Goal: Task Accomplishment & Management: Manage account settings

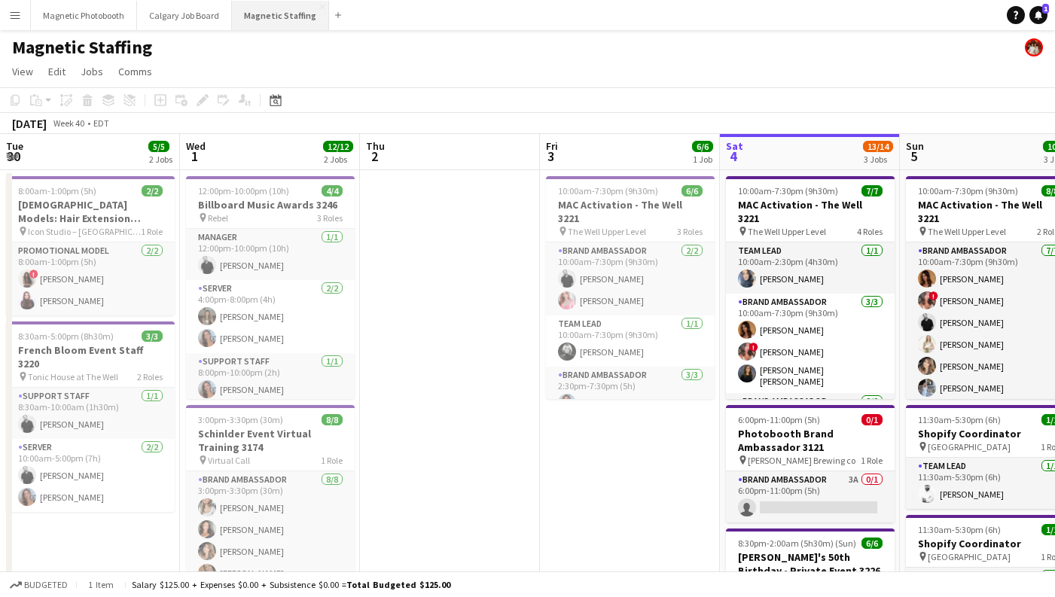
scroll to position [0, 360]
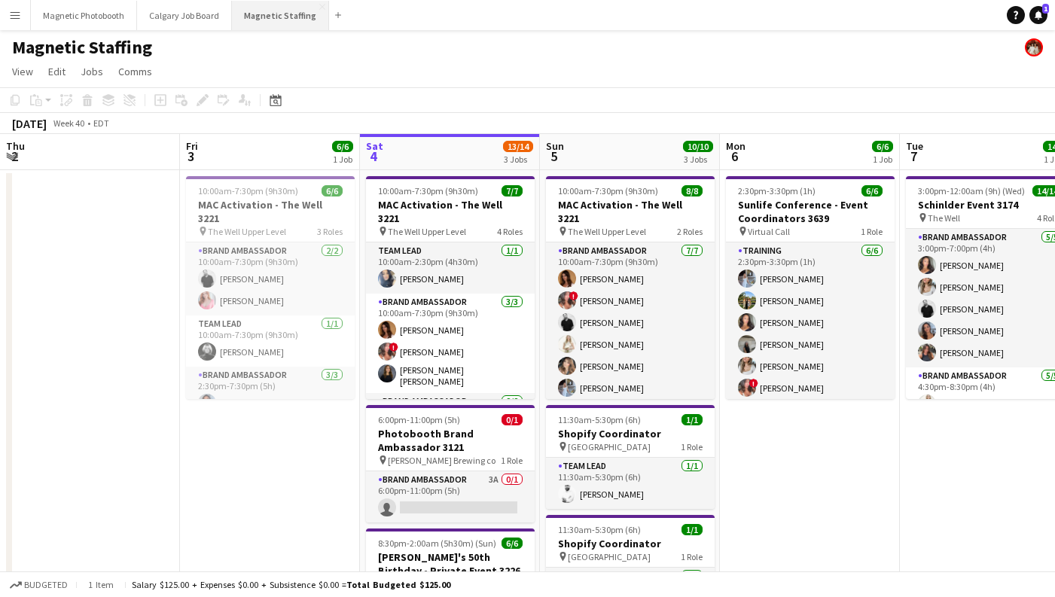
click at [291, 20] on button "Magnetic Staffing Close" at bounding box center [280, 15] width 97 height 29
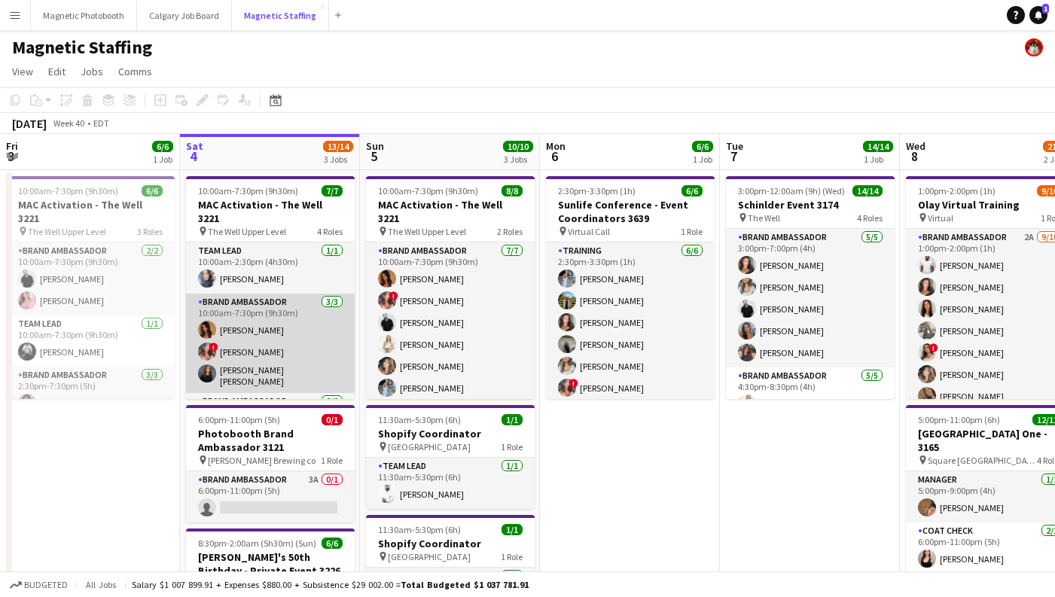
scroll to position [100, 0]
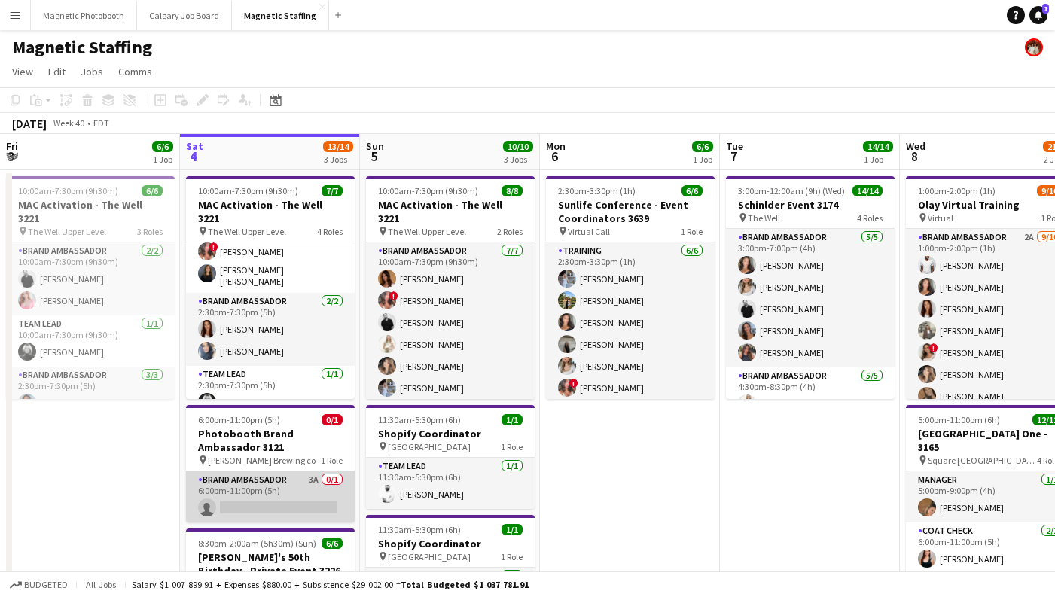
click at [272, 482] on app-card-role "Brand Ambassador 3A 0/1 6:00pm-11:00pm (5h) single-neutral-actions" at bounding box center [270, 496] width 169 height 51
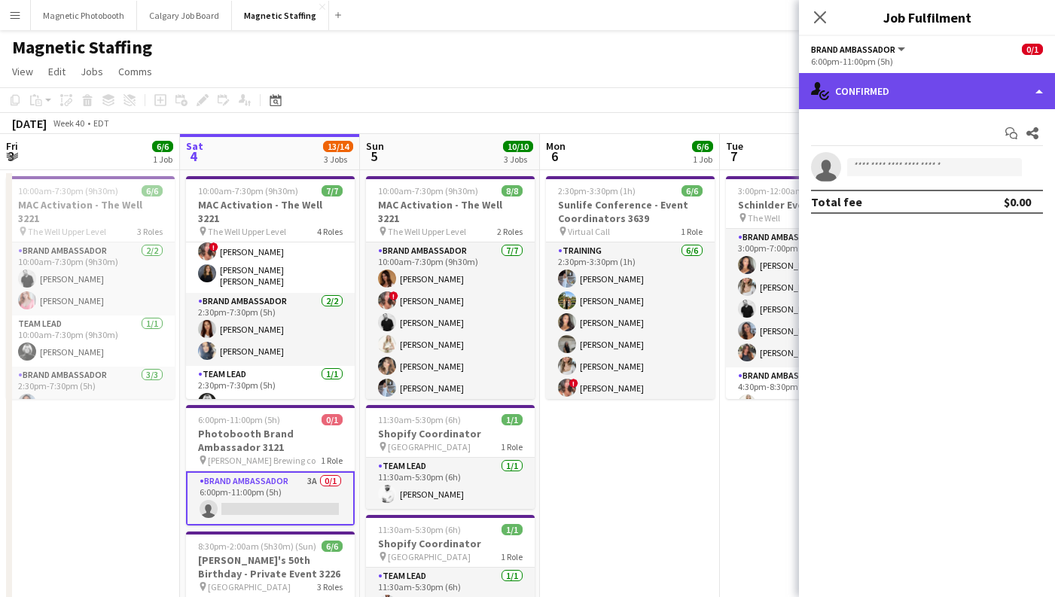
click at [897, 96] on div "single-neutral-actions-check-2 Confirmed" at bounding box center [927, 91] width 256 height 36
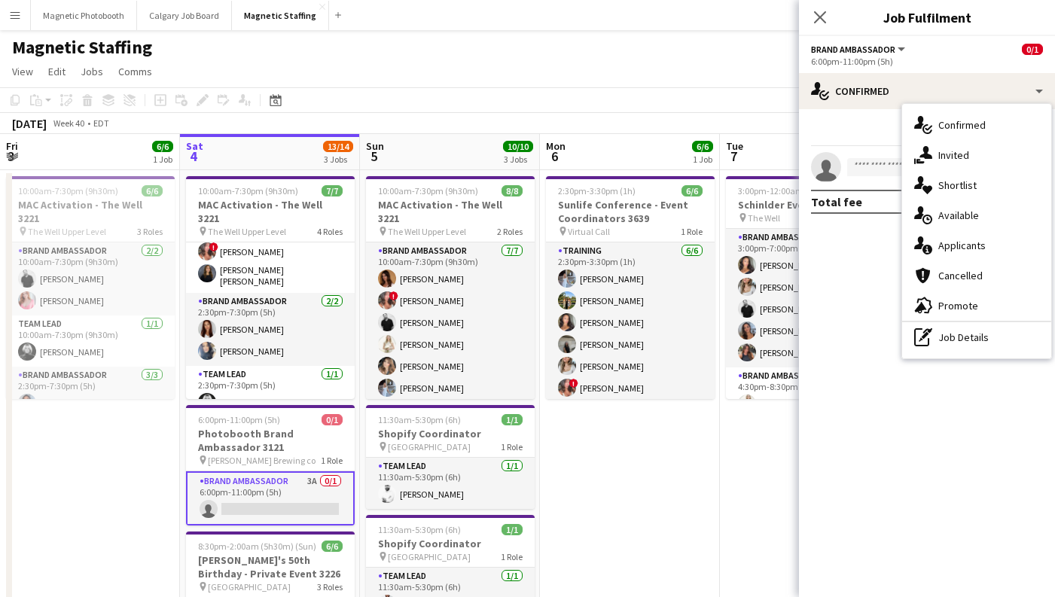
click at [992, 241] on div "single-neutral-actions-information Applicants" at bounding box center [976, 245] width 149 height 30
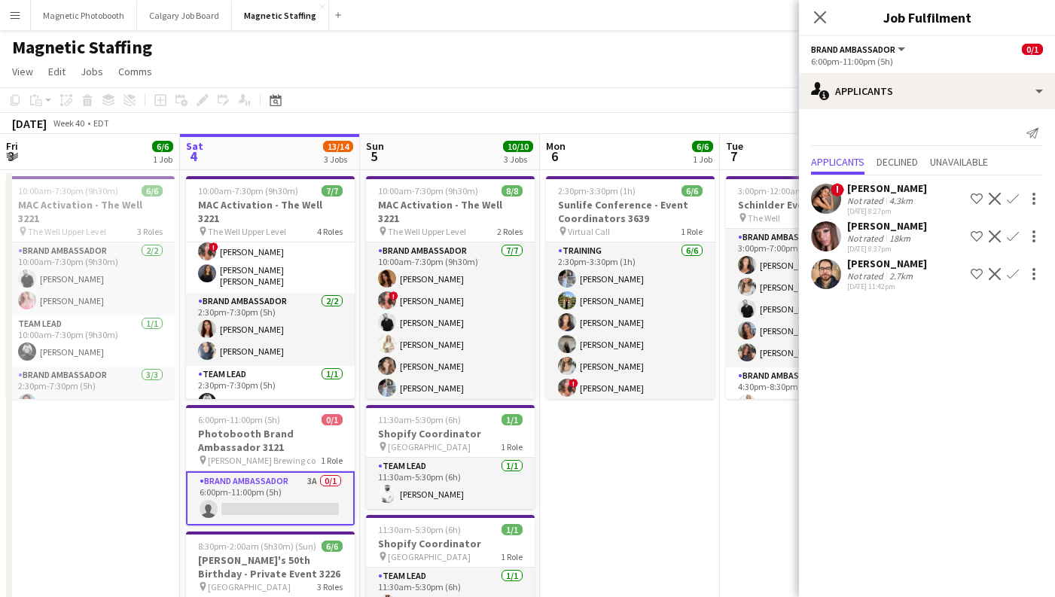
click at [904, 226] on div "[PERSON_NAME]" at bounding box center [887, 226] width 80 height 14
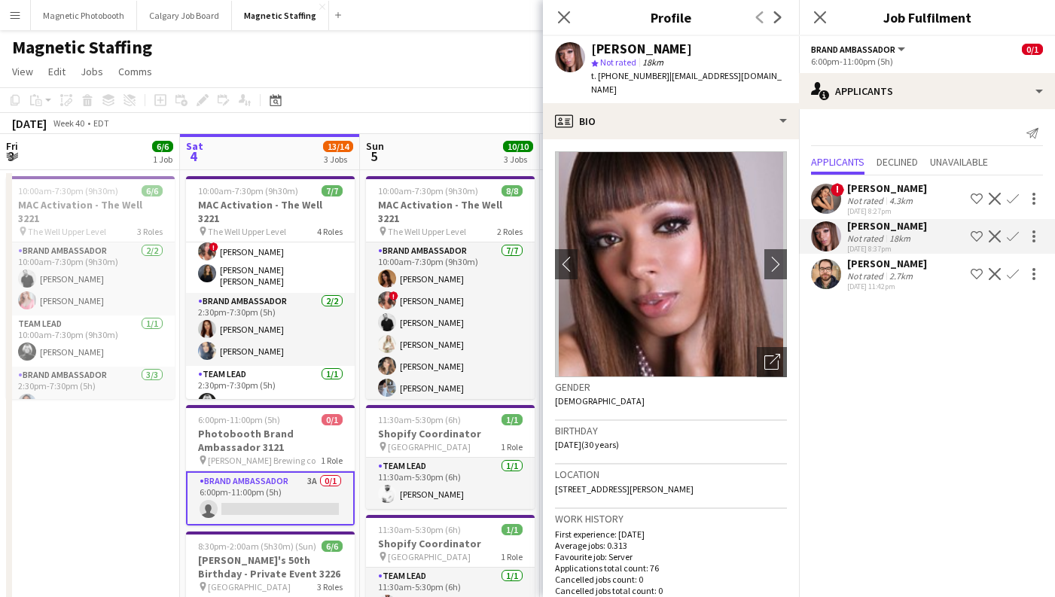
click at [894, 279] on div "2.7km" at bounding box center [900, 275] width 29 height 11
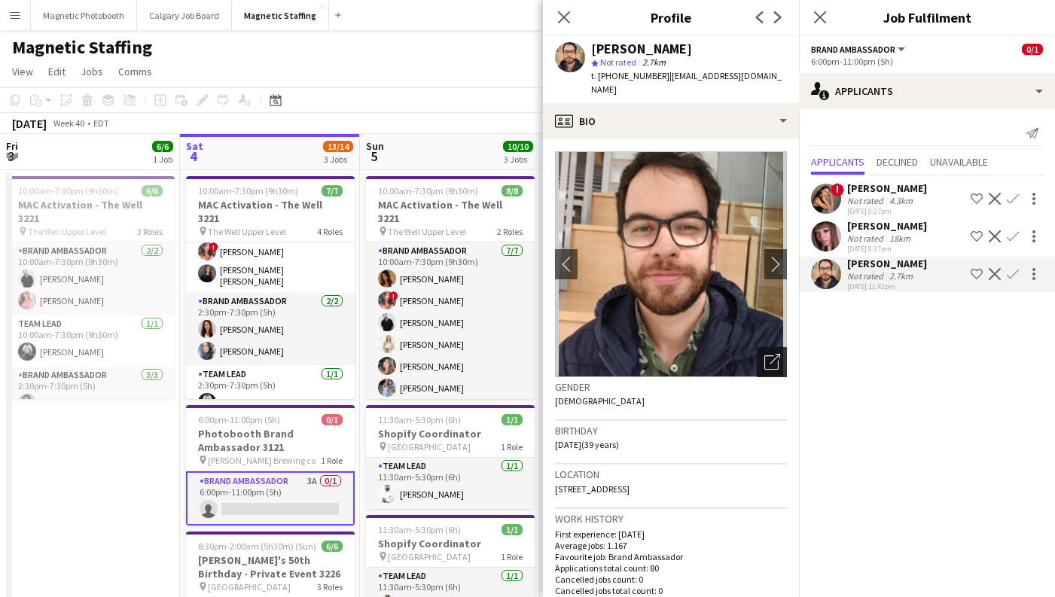
click at [766, 354] on icon "Open photos pop-in" at bounding box center [772, 362] width 16 height 16
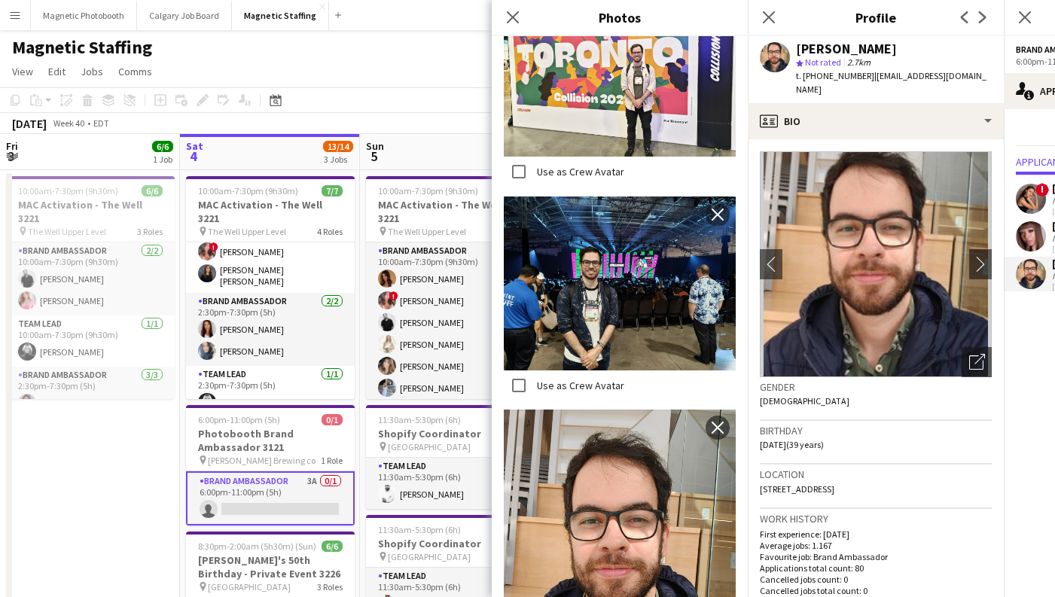
scroll to position [1879, 0]
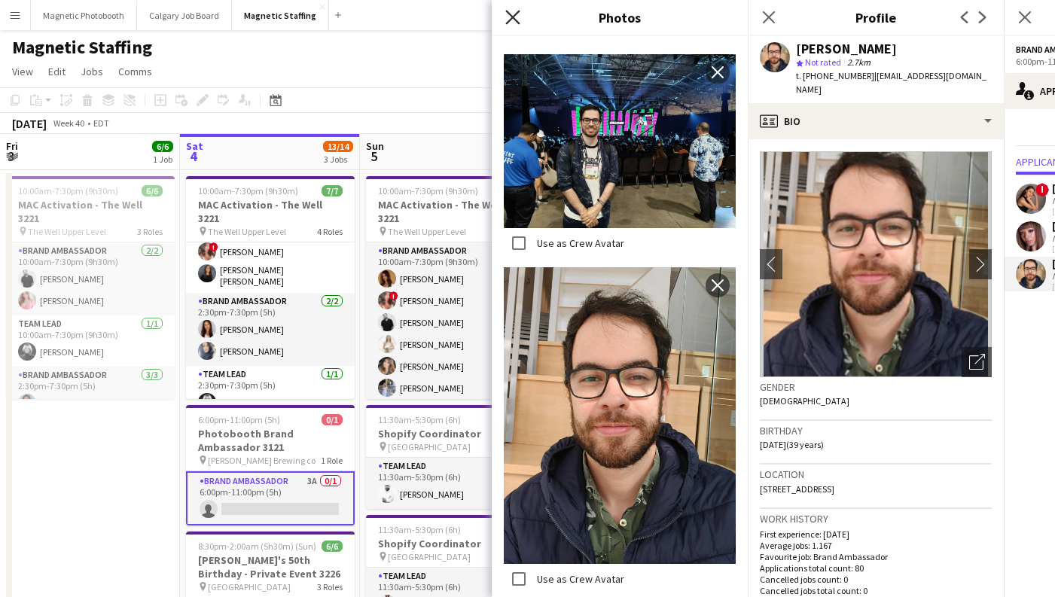
click at [513, 22] on icon "Close pop-in" at bounding box center [512, 17] width 14 height 14
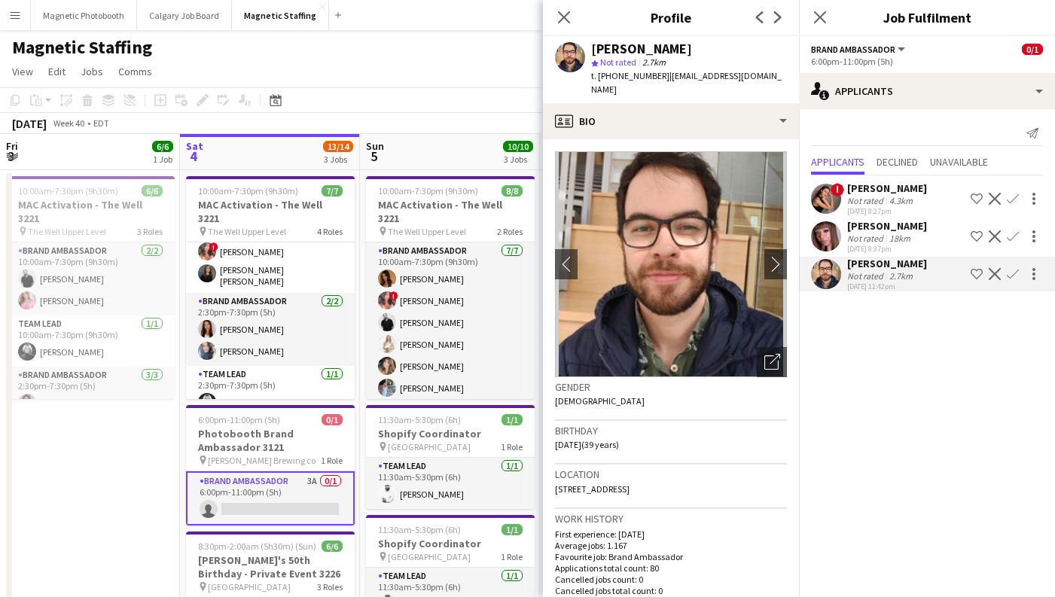
click at [881, 241] on div "Not rated" at bounding box center [866, 238] width 39 height 11
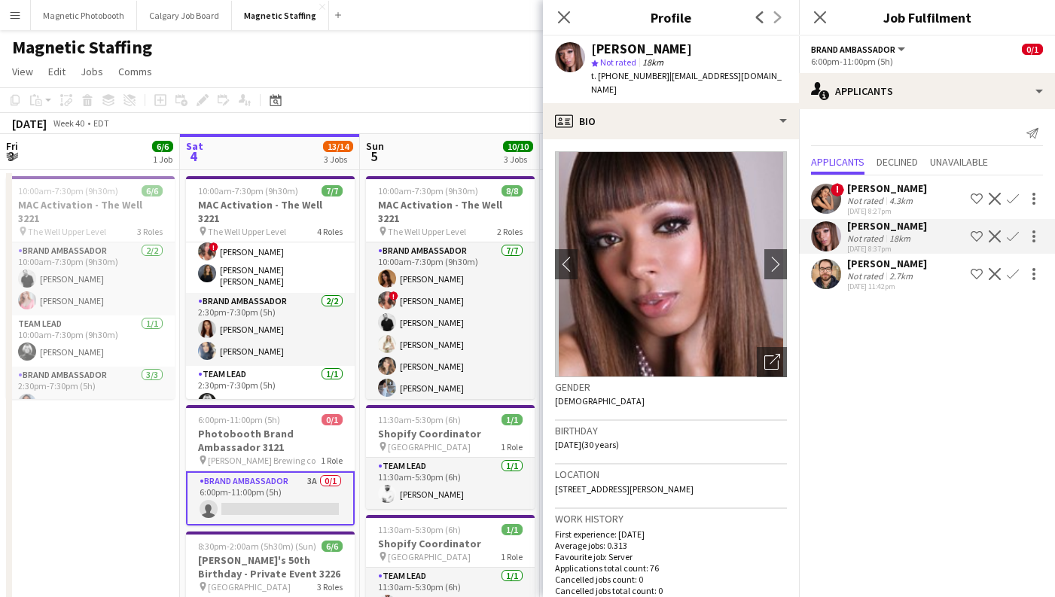
click at [900, 195] on div "4.3km" at bounding box center [900, 200] width 29 height 11
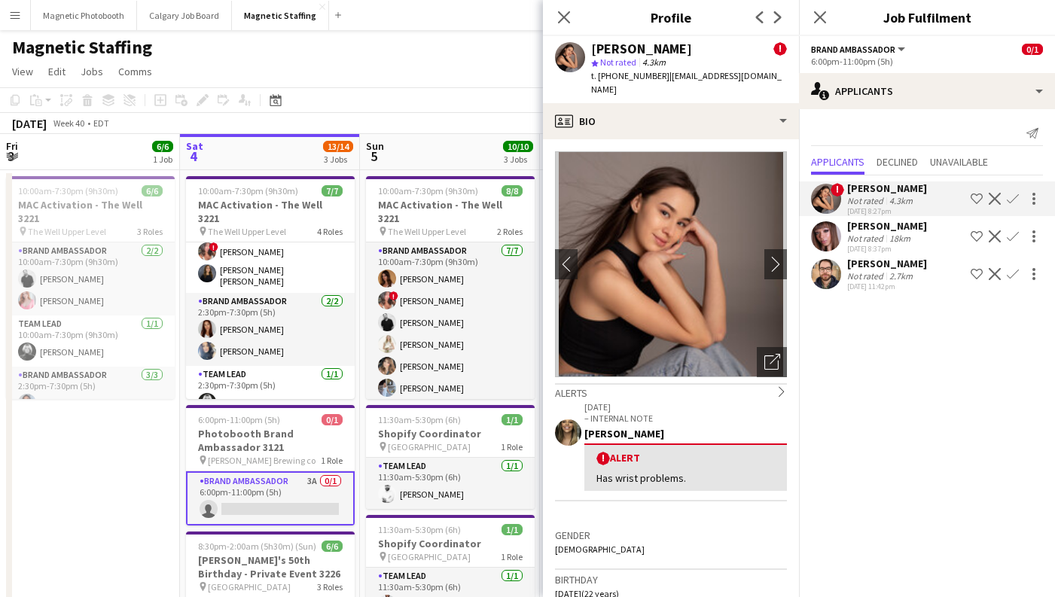
click at [890, 273] on div "2.7km" at bounding box center [900, 275] width 29 height 11
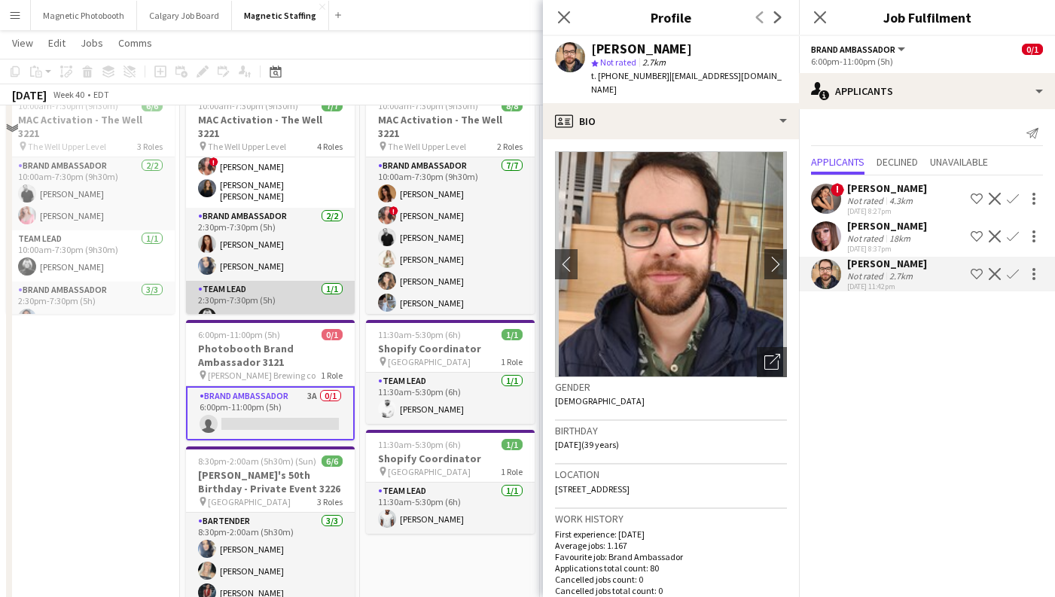
scroll to position [87, 0]
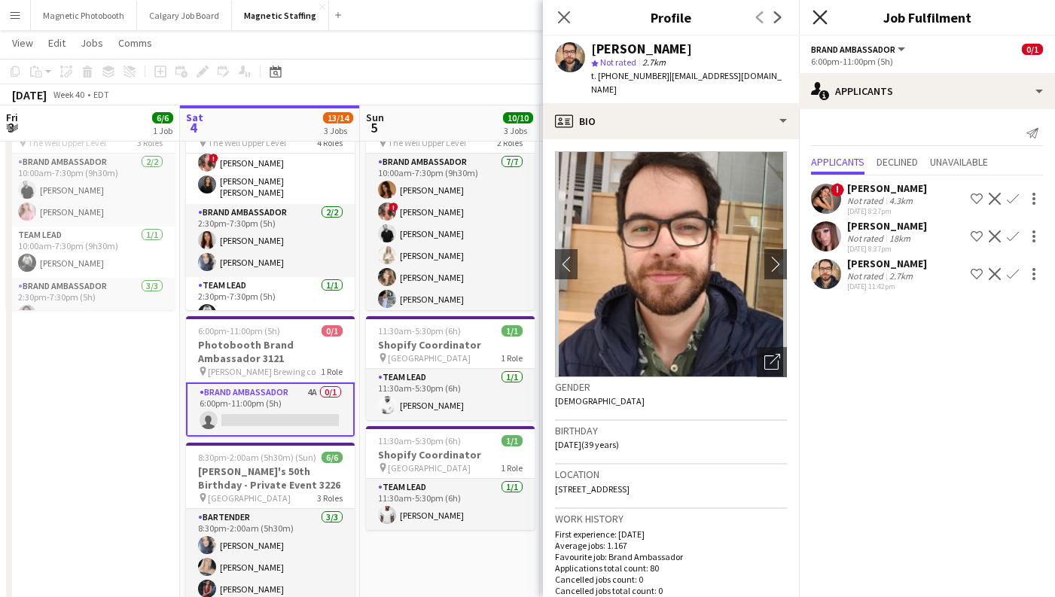
click at [817, 16] on icon "Close pop-in" at bounding box center [819, 17] width 14 height 14
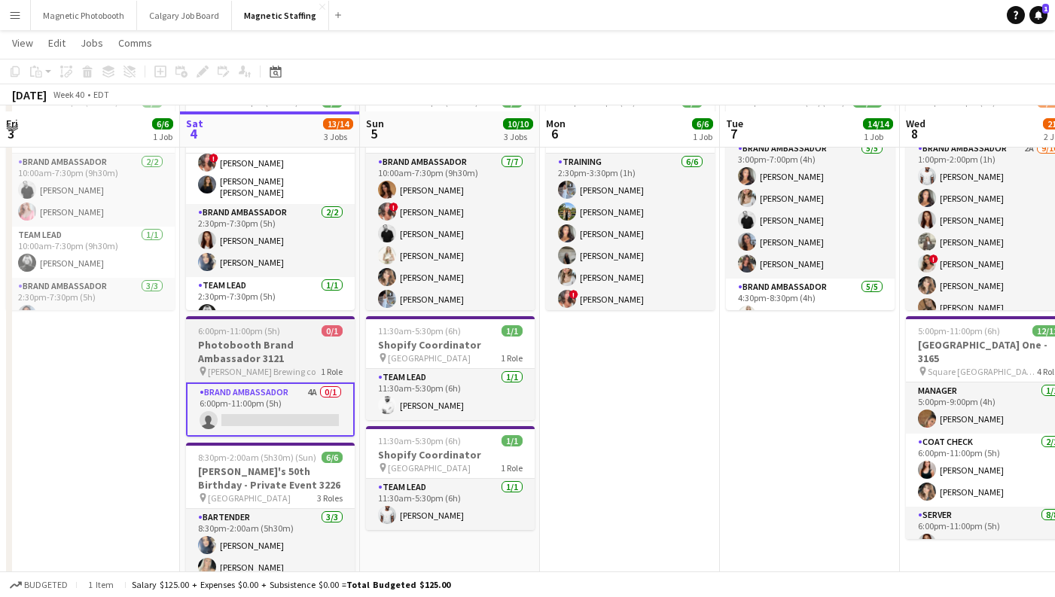
scroll to position [97, 0]
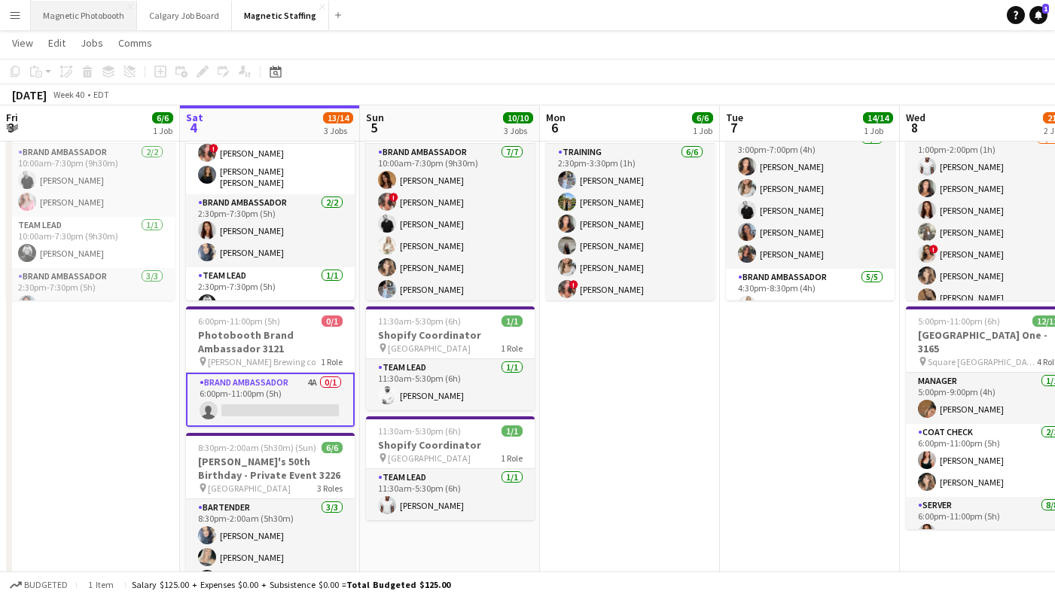
click at [77, 14] on button "Magnetic Photobooth Close" at bounding box center [84, 15] width 106 height 29
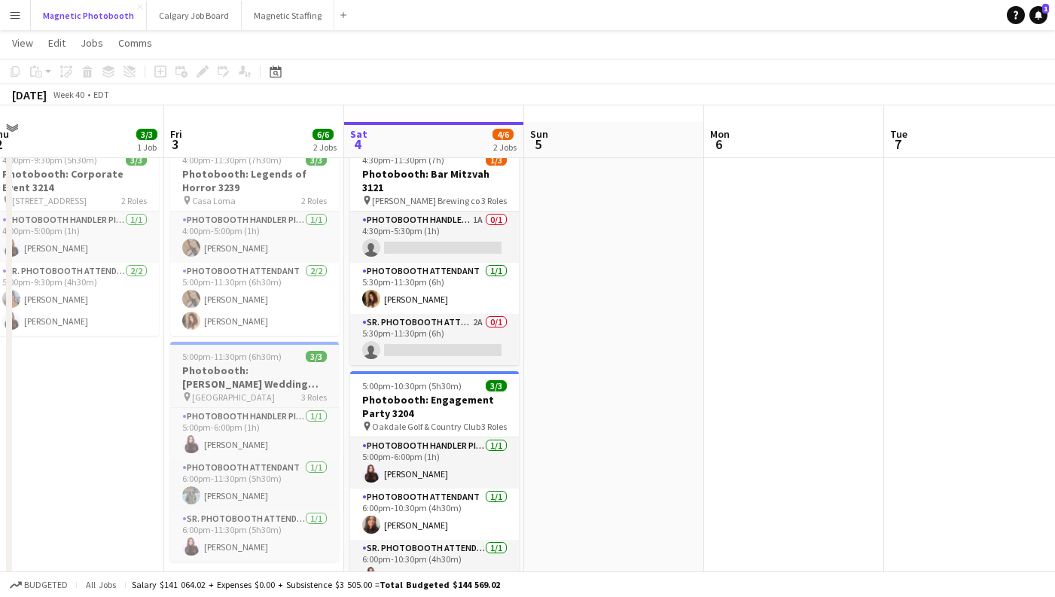
scroll to position [20, 0]
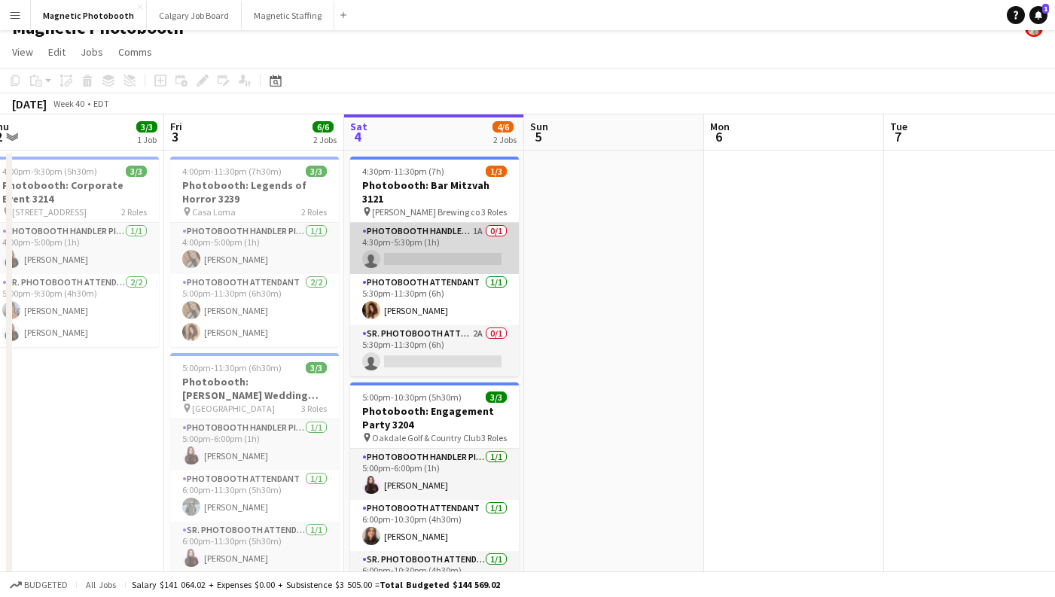
click at [463, 248] on app-card-role "Photobooth Handler Pick-Up/Drop-Off 1A 0/1 4:30pm-5:30pm (1h) single-neutral-ac…" at bounding box center [434, 248] width 169 height 51
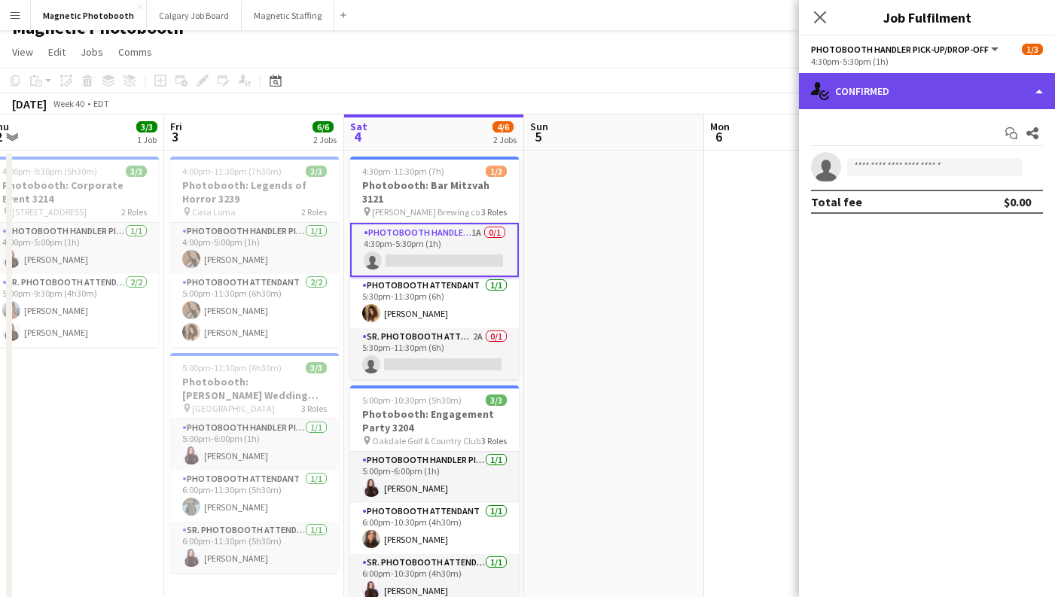
click at [958, 84] on div "single-neutral-actions-check-2 Confirmed" at bounding box center [927, 91] width 256 height 36
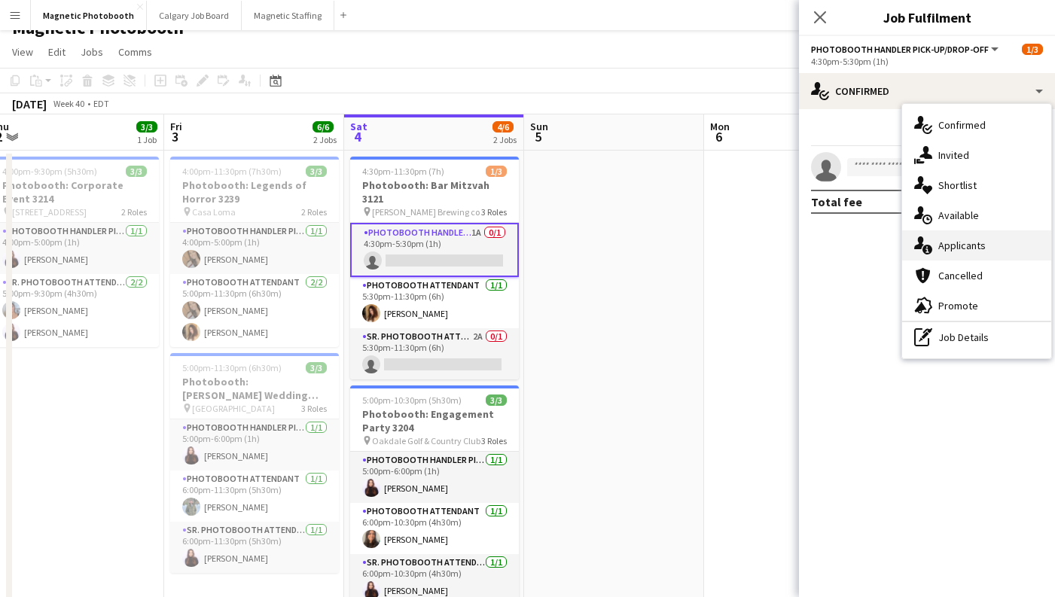
click at [955, 255] on div "single-neutral-actions-information Applicants" at bounding box center [976, 245] width 149 height 30
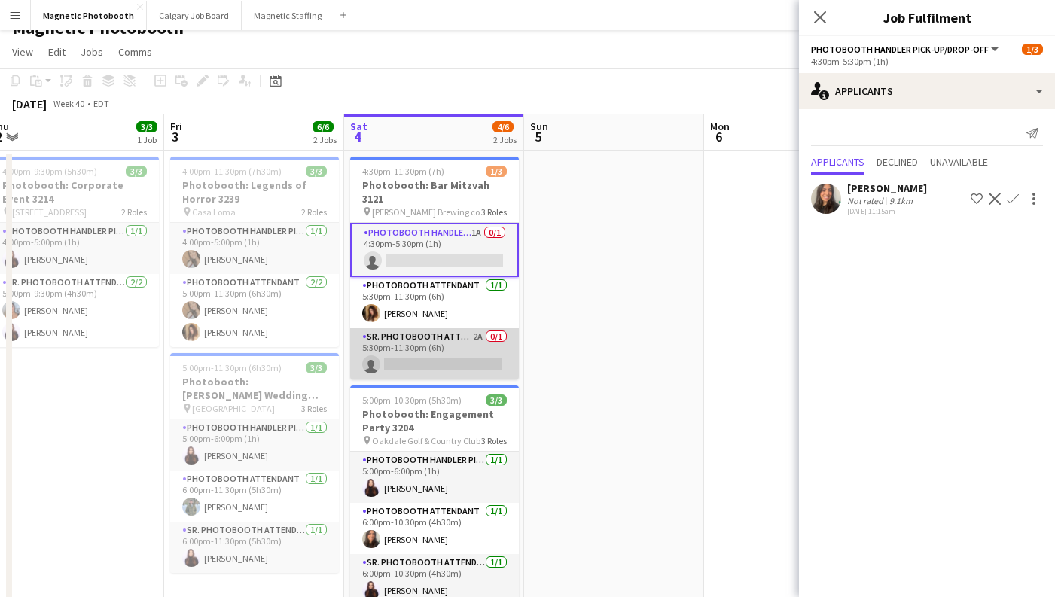
click at [478, 340] on app-card-role "Sr. Photobooth Attendant 2A 0/1 5:30pm-11:30pm (6h) single-neutral-actions" at bounding box center [434, 353] width 169 height 51
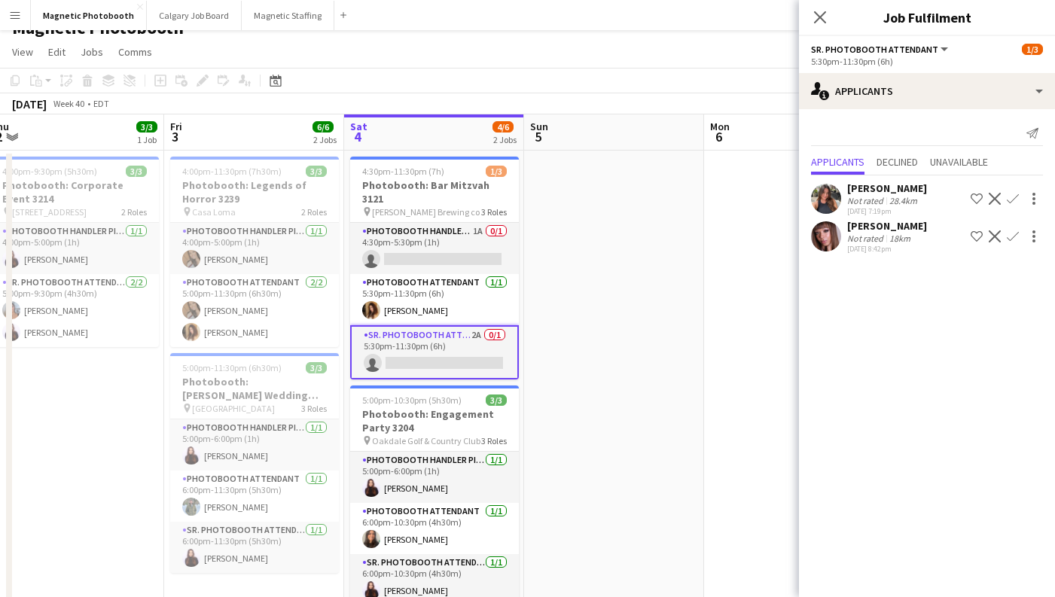
click at [876, 187] on div "[PERSON_NAME]" at bounding box center [887, 188] width 80 height 14
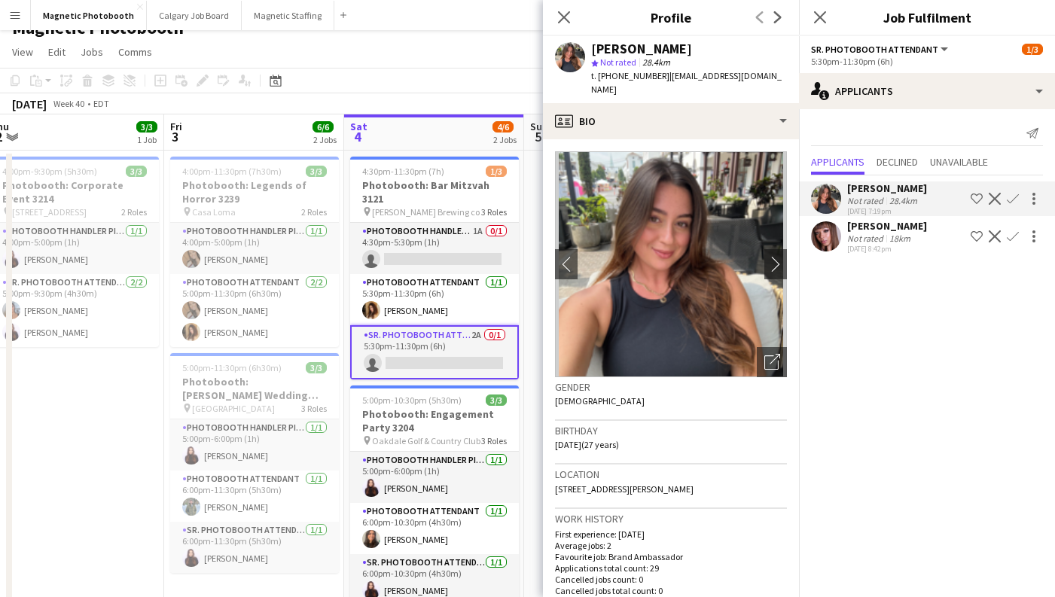
click at [876, 188] on div "[PERSON_NAME]" at bounding box center [887, 188] width 80 height 14
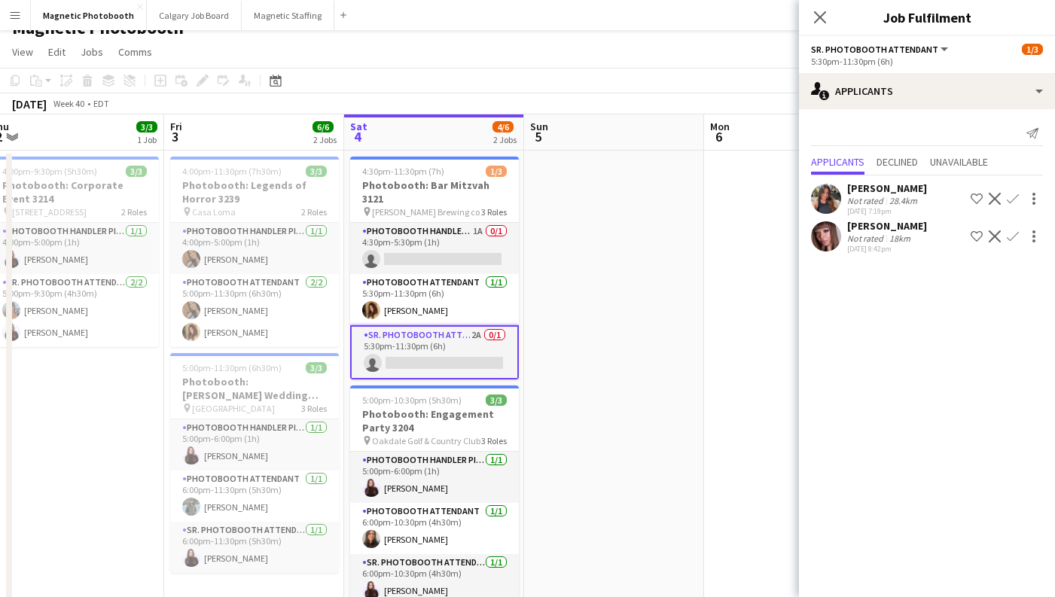
click at [876, 197] on div "Not rated" at bounding box center [866, 200] width 39 height 11
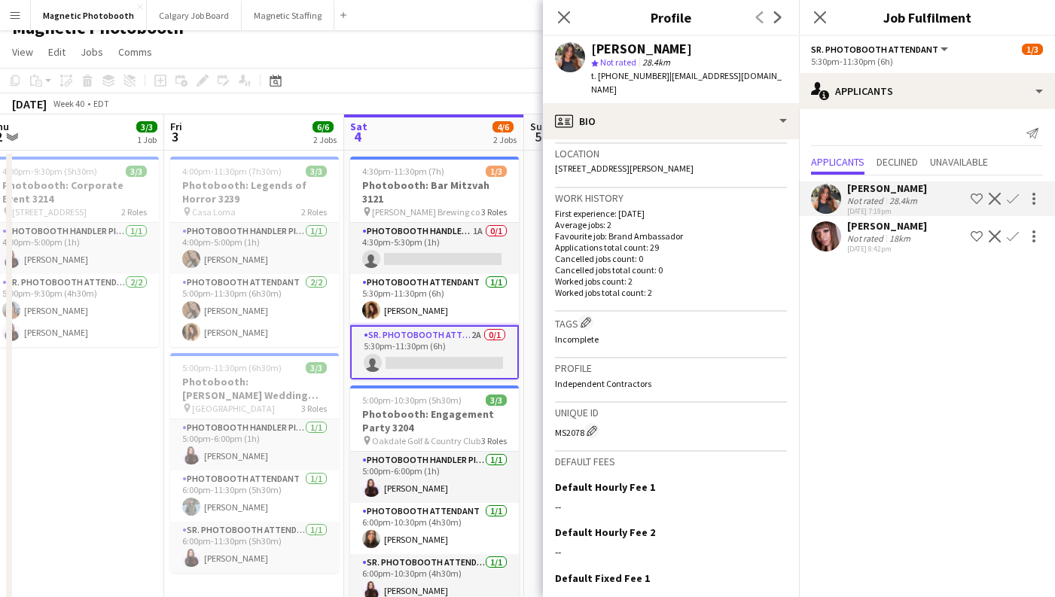
scroll to position [441, 0]
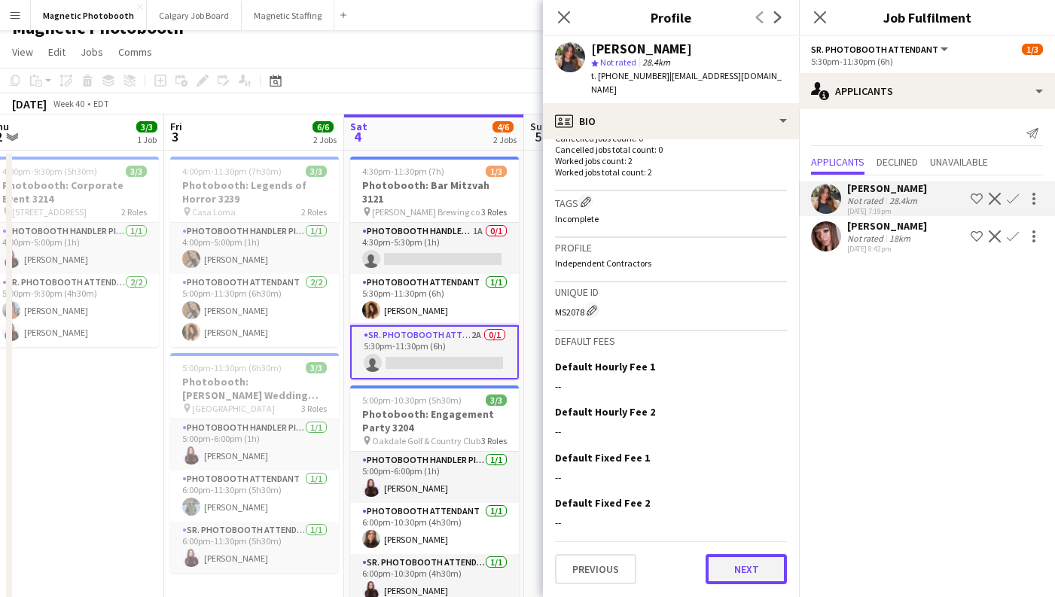
click at [721, 557] on button "Next" at bounding box center [745, 569] width 81 height 30
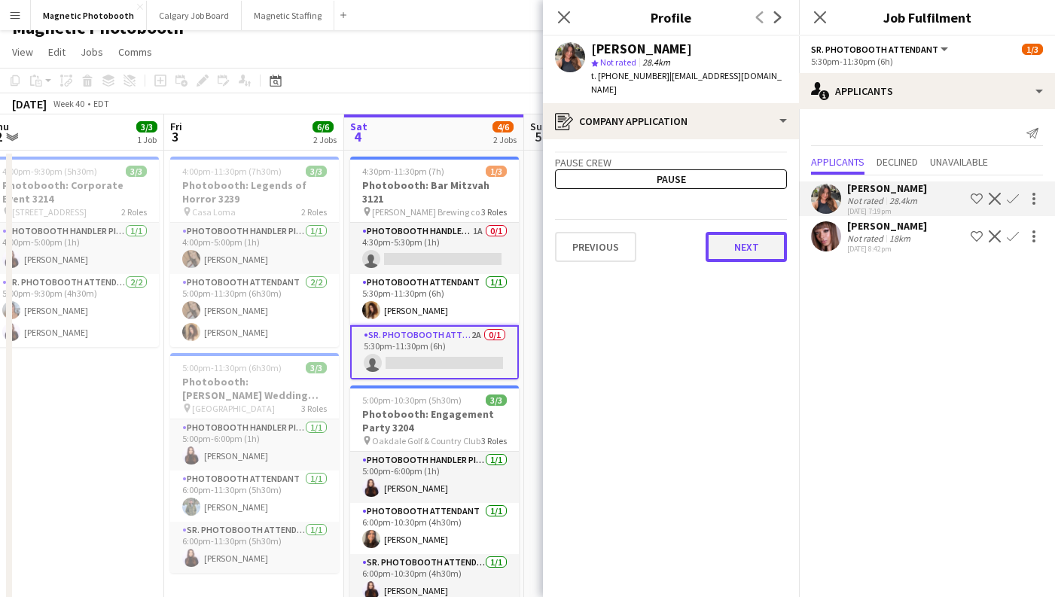
click at [725, 254] on button "Next" at bounding box center [745, 247] width 81 height 30
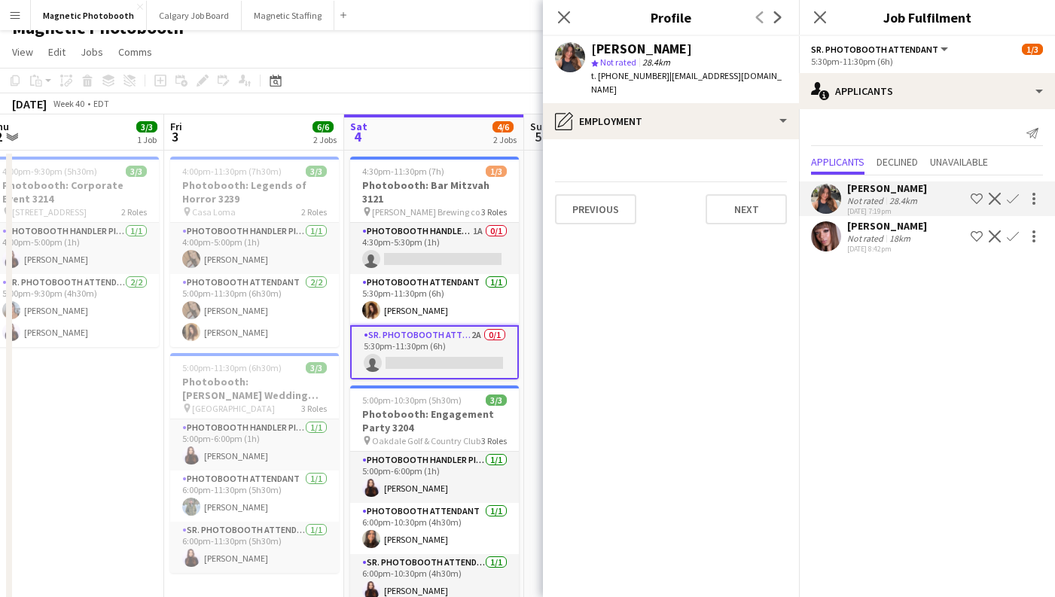
click at [744, 224] on app-section-data-types "Previous Next" at bounding box center [671, 368] width 256 height 458
click at [748, 197] on button "Next" at bounding box center [745, 209] width 81 height 30
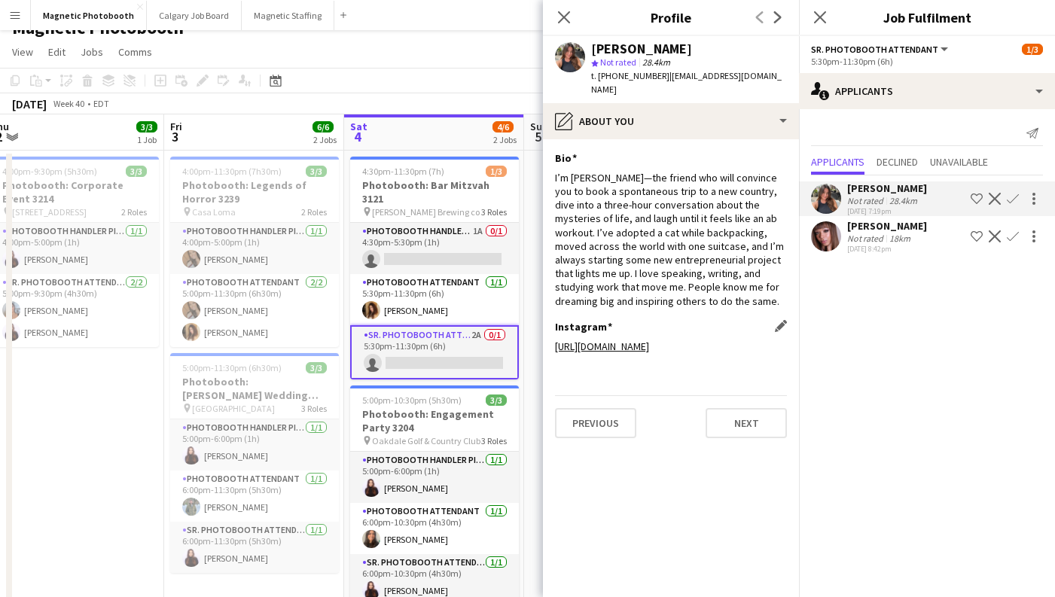
click at [614, 348] on link "[URL][DOMAIN_NAME]" at bounding box center [602, 347] width 94 height 14
click at [739, 425] on button "Next" at bounding box center [745, 423] width 81 height 30
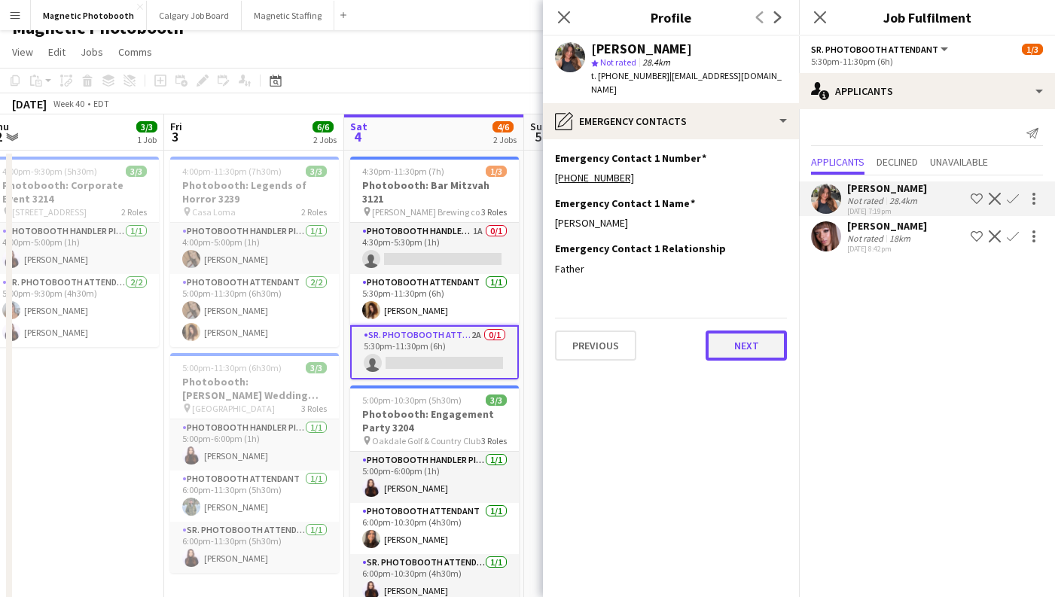
click at [739, 352] on button "Next" at bounding box center [745, 346] width 81 height 30
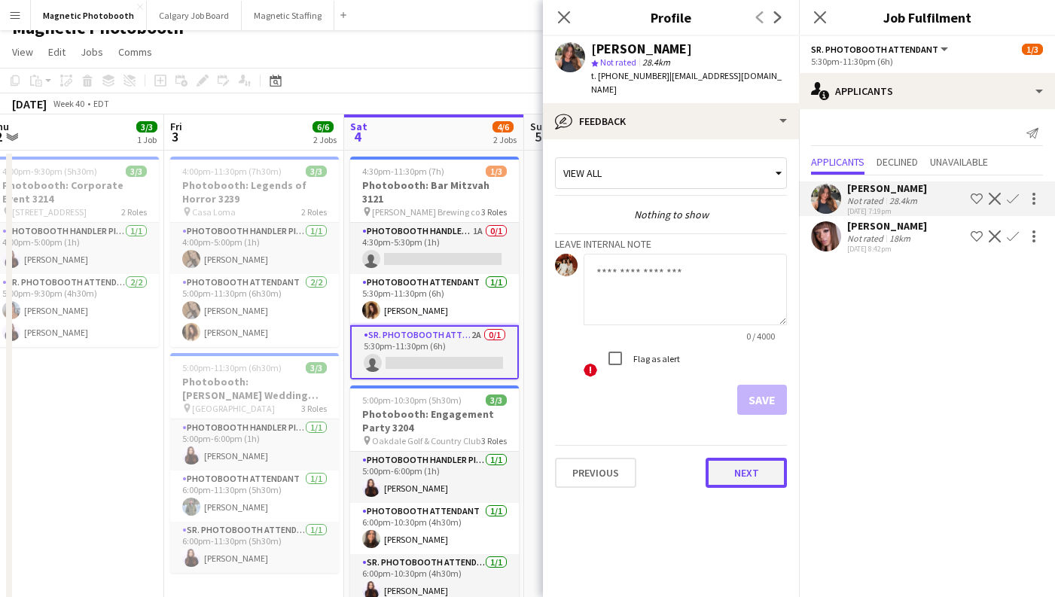
click at [738, 484] on button "Next" at bounding box center [745, 473] width 81 height 30
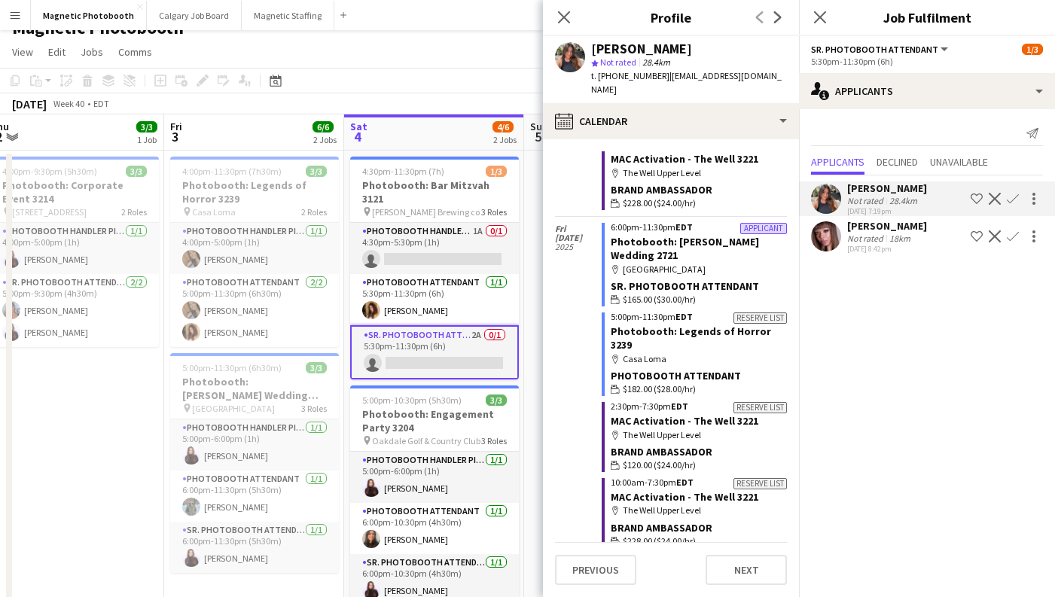
scroll to position [1656, 0]
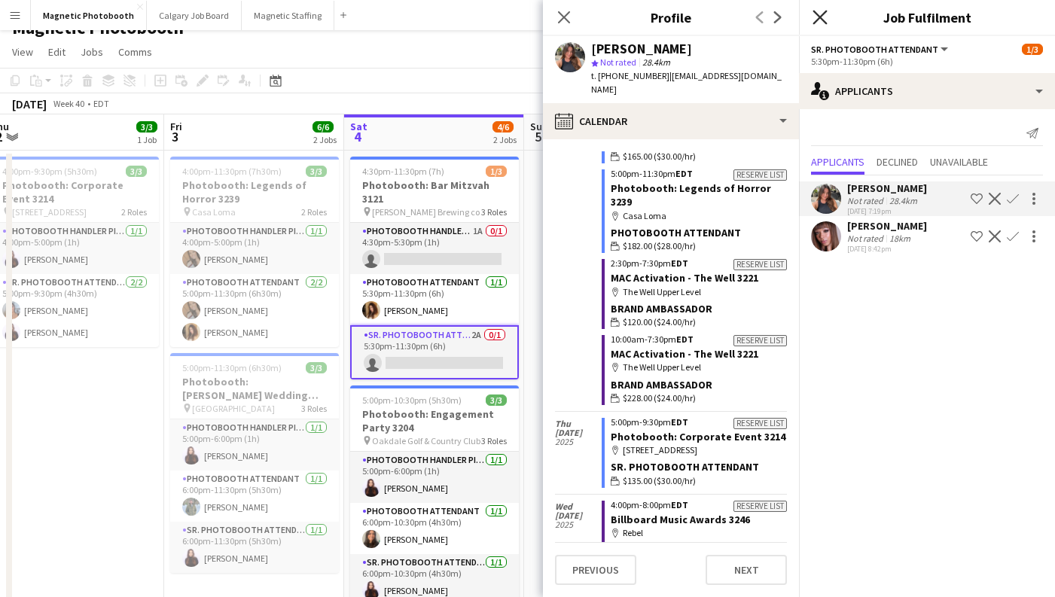
click at [821, 17] on icon at bounding box center [819, 17] width 14 height 14
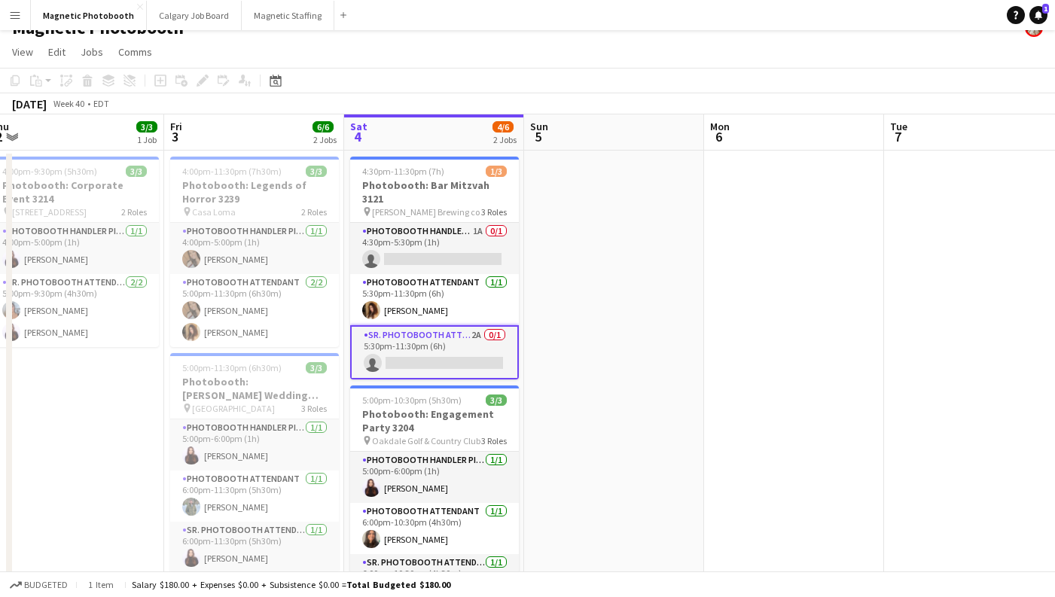
click at [440, 334] on app-card-role "Sr. Photobooth Attendant 2A 0/1 5:30pm-11:30pm (6h) single-neutral-actions" at bounding box center [434, 352] width 169 height 54
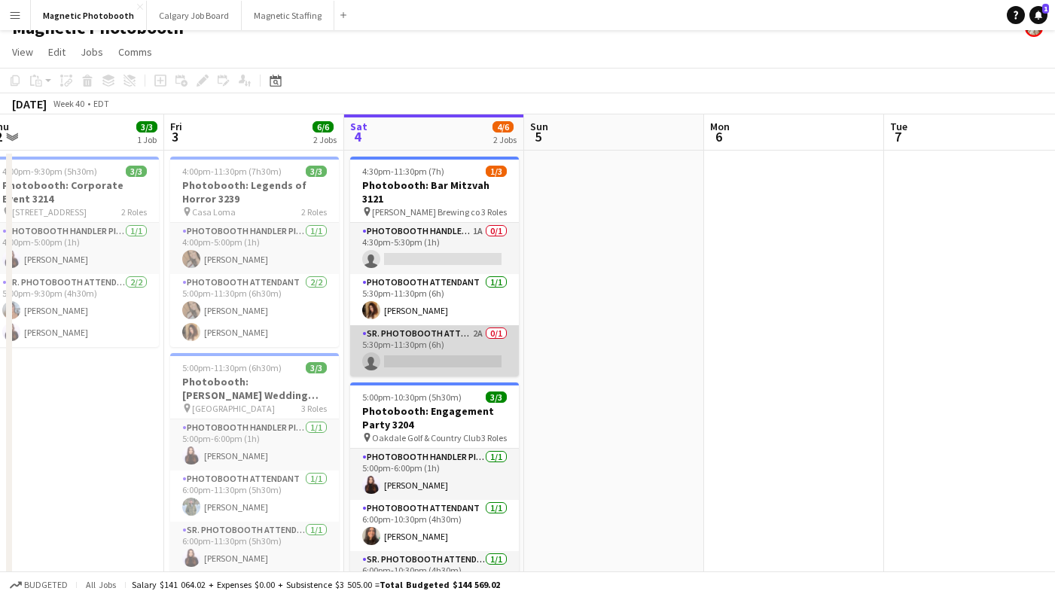
click at [440, 334] on app-card-role "Sr. Photobooth Attendant 2A 0/1 5:30pm-11:30pm (6h) single-neutral-actions" at bounding box center [434, 350] width 169 height 51
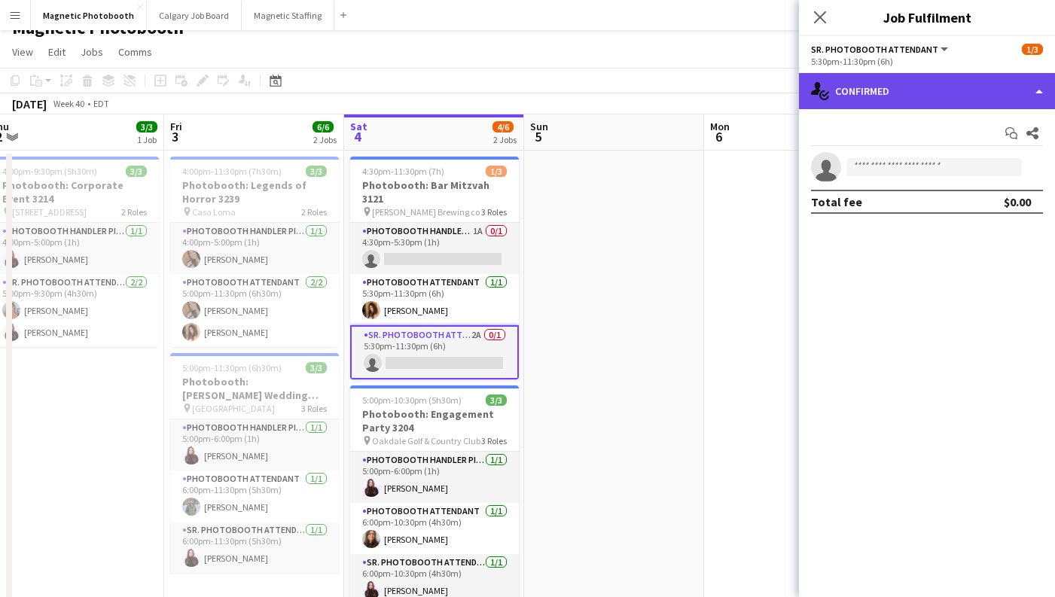
click at [905, 93] on div "single-neutral-actions-check-2 Confirmed" at bounding box center [927, 91] width 256 height 36
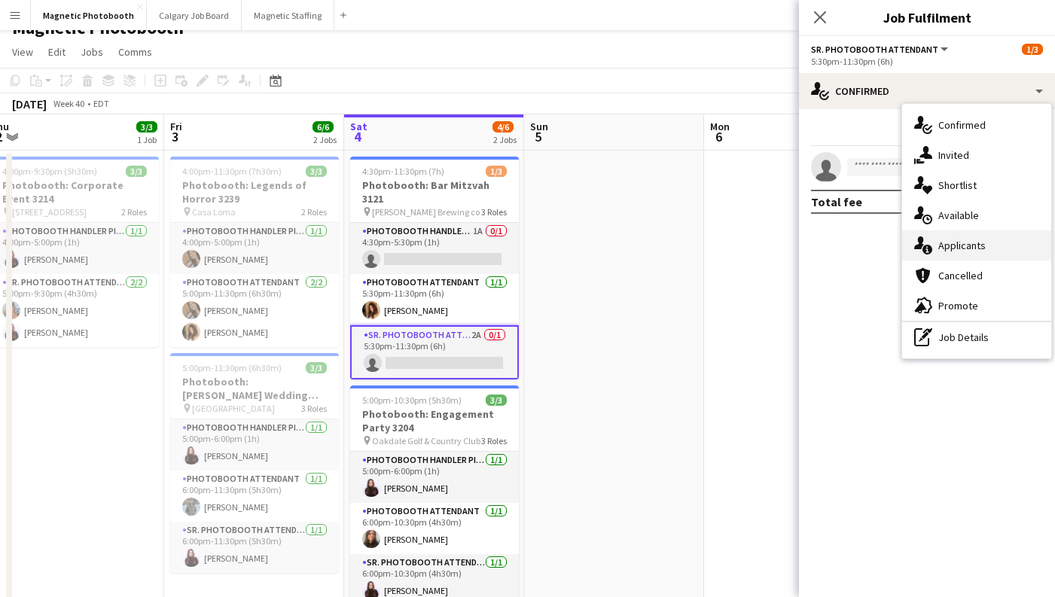
click at [980, 246] on span "Applicants" at bounding box center [961, 246] width 47 height 14
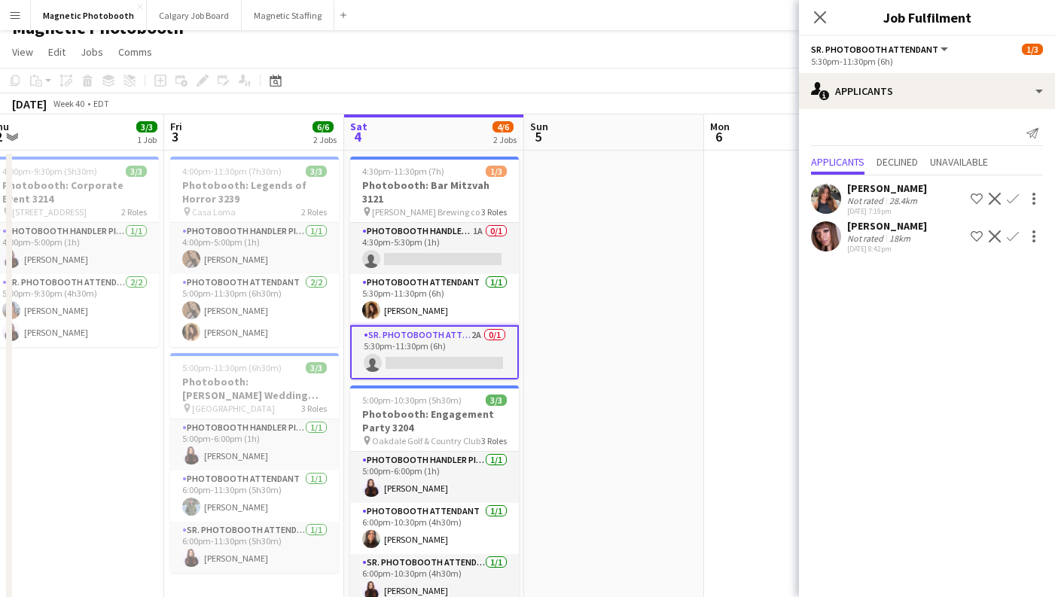
click at [1010, 202] on app-icon "Confirm" at bounding box center [1013, 199] width 12 height 12
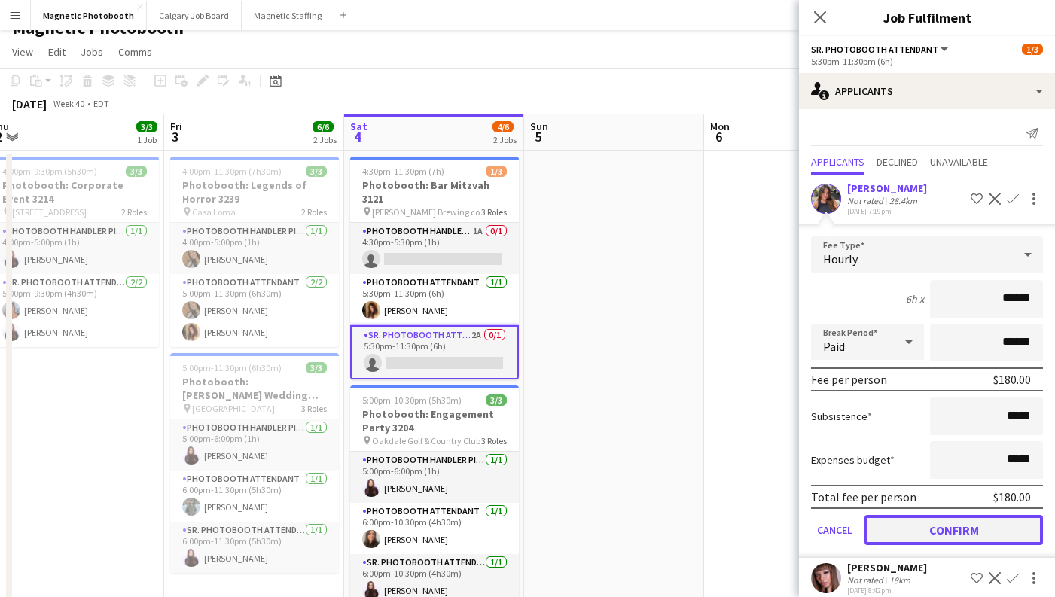
click at [885, 529] on button "Confirm" at bounding box center [953, 530] width 178 height 30
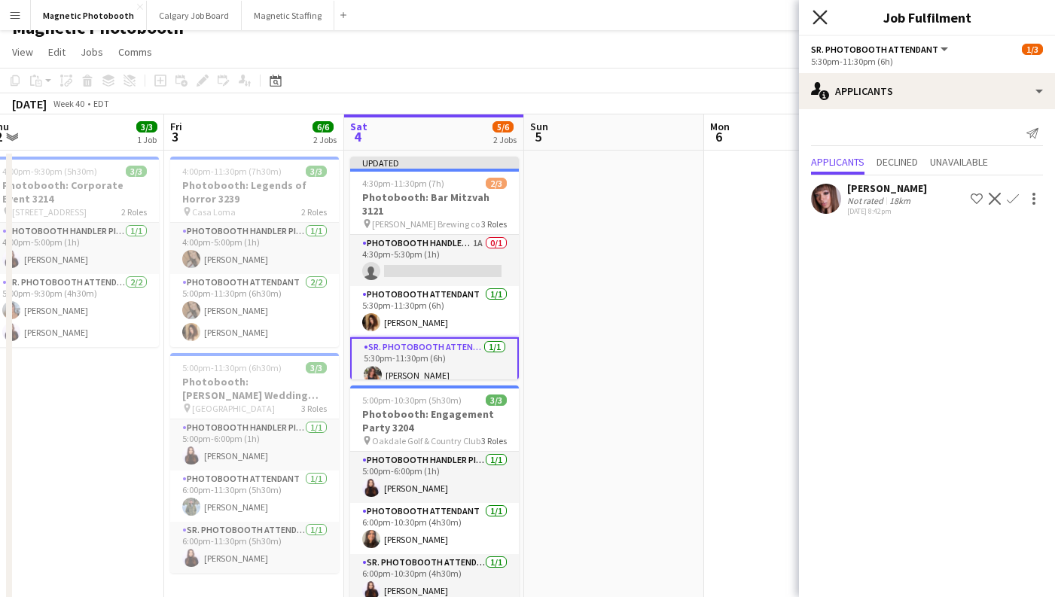
click at [821, 11] on icon "Close pop-in" at bounding box center [819, 17] width 14 height 14
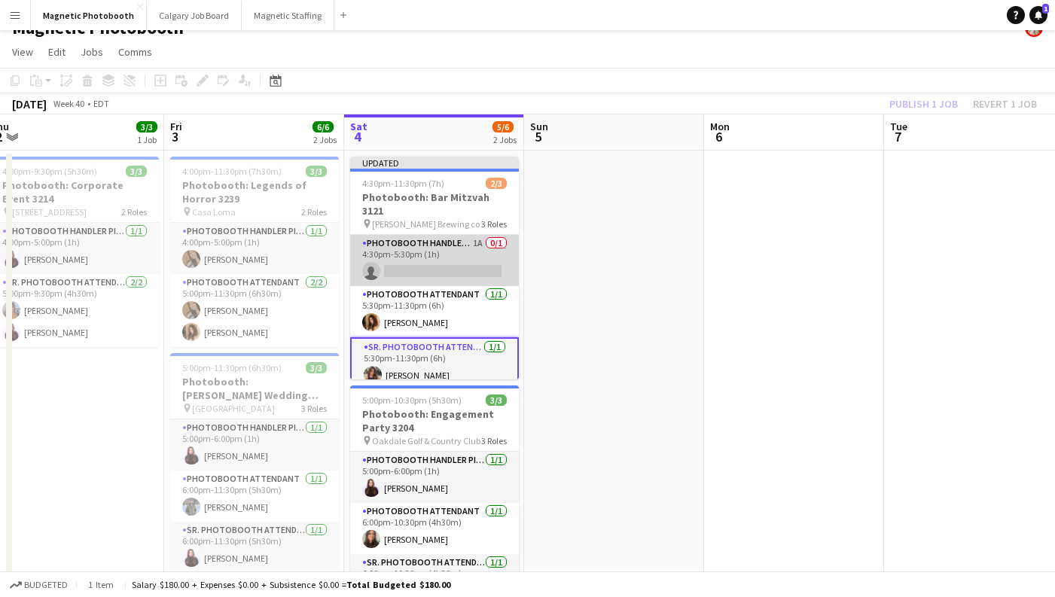
click at [432, 257] on app-card-role "Photobooth Handler Pick-Up/Drop-Off 1A 0/1 4:30pm-5:30pm (1h) single-neutral-ac…" at bounding box center [434, 260] width 169 height 51
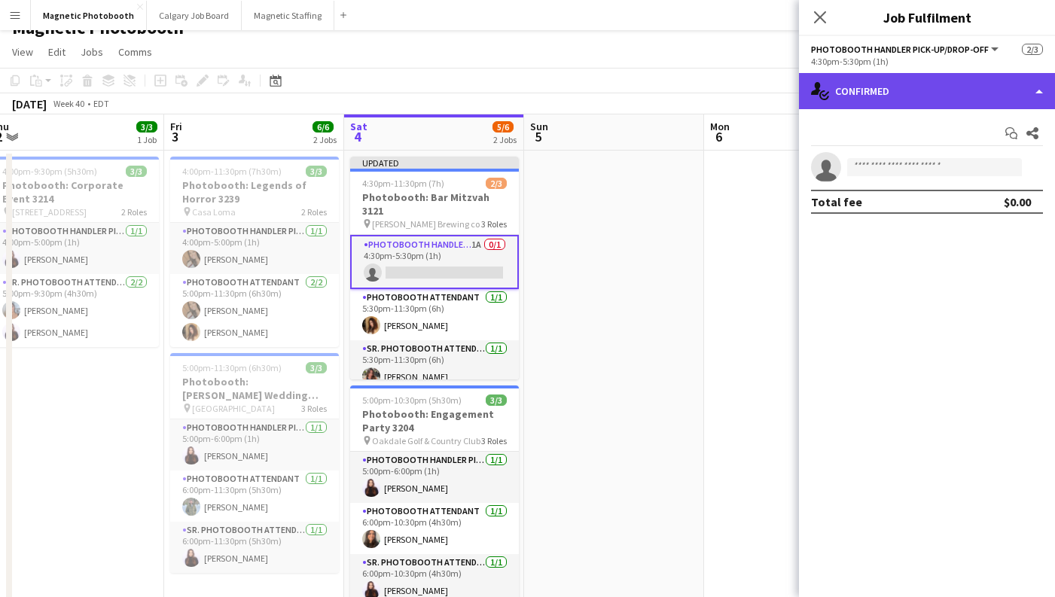
click at [858, 82] on div "single-neutral-actions-check-2 Confirmed" at bounding box center [927, 91] width 256 height 36
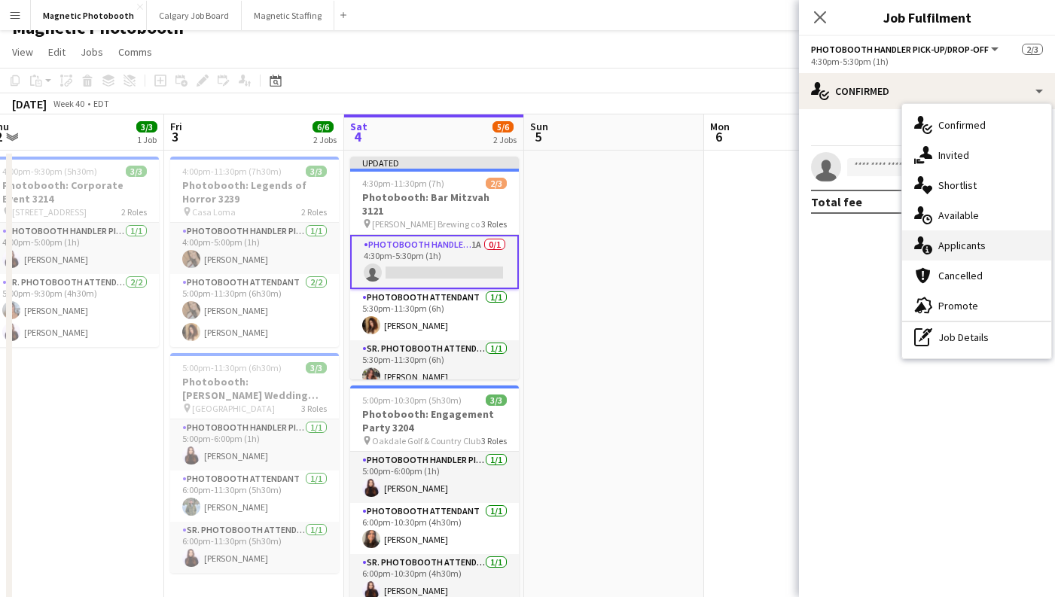
click at [945, 245] on span "Applicants" at bounding box center [961, 246] width 47 height 14
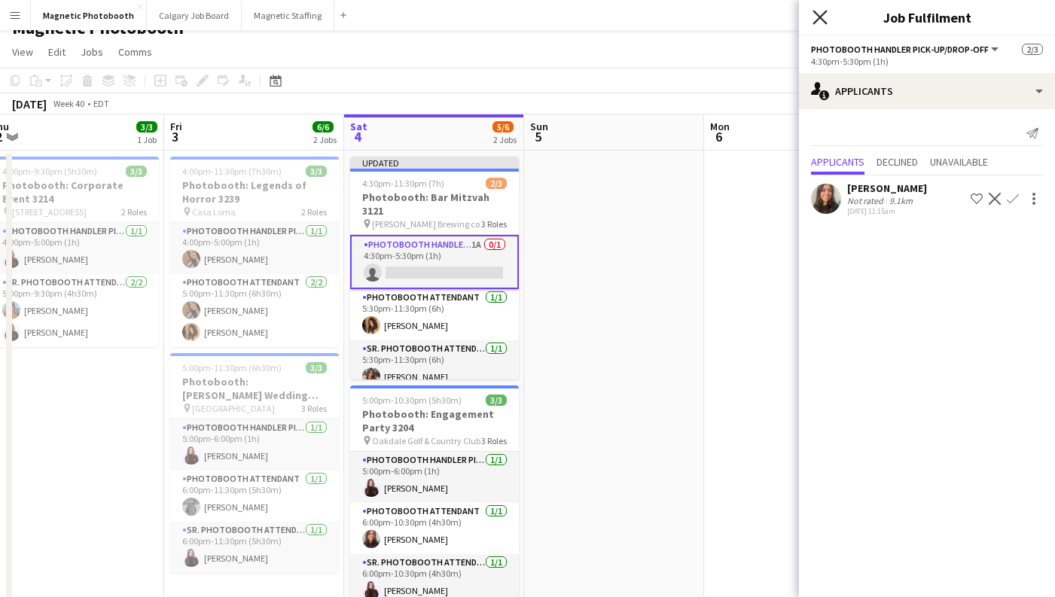
click at [822, 17] on icon "Close pop-in" at bounding box center [819, 17] width 14 height 14
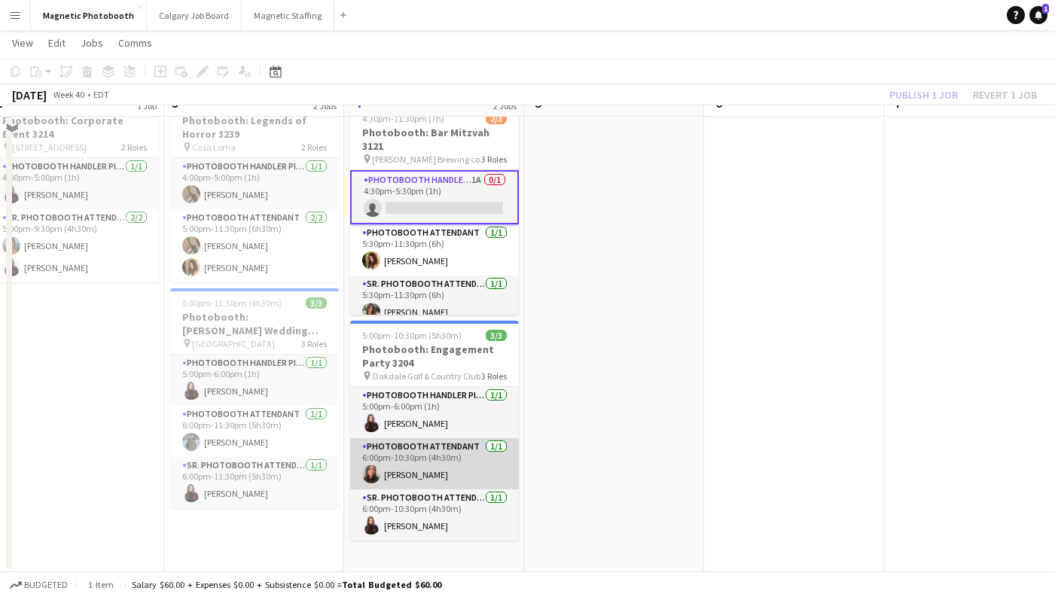
scroll to position [0, 0]
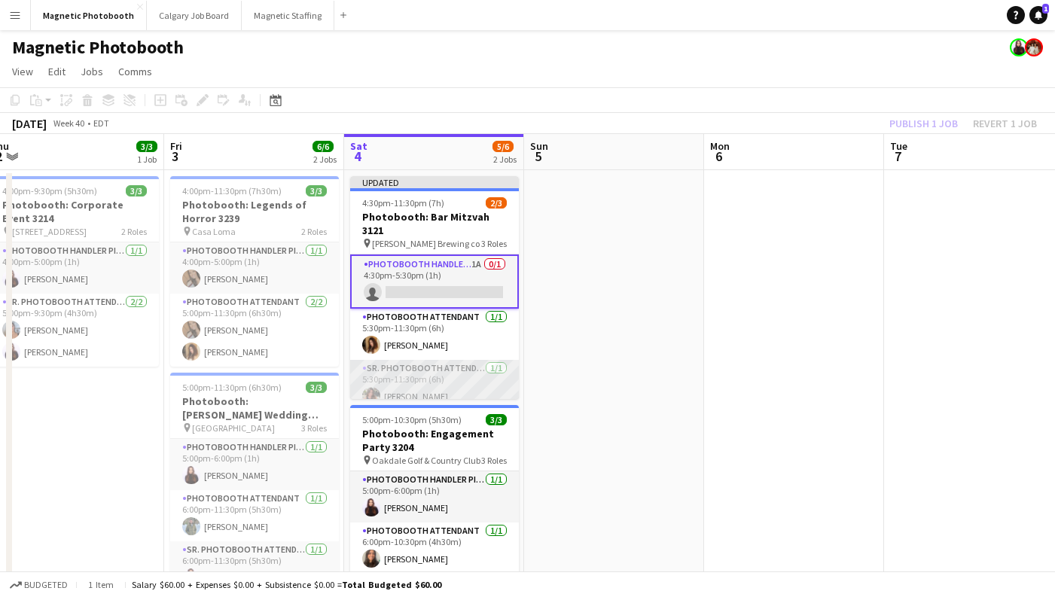
click at [431, 385] on app-card-role "Sr. Photobooth Attendant [DATE] 5:30pm-11:30pm (6h) [PERSON_NAME]" at bounding box center [434, 385] width 169 height 51
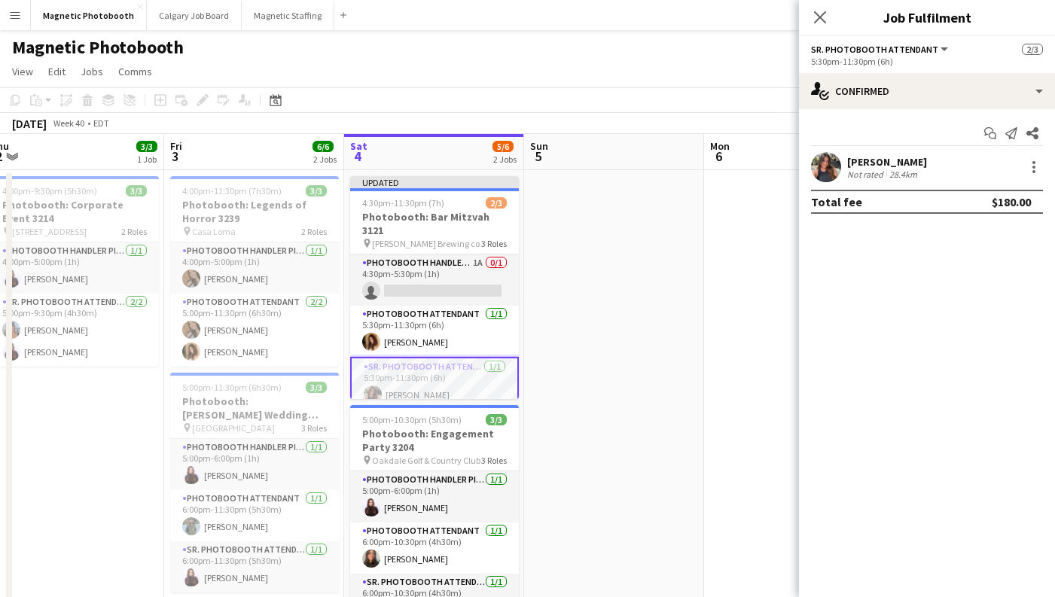
click at [863, 169] on div "Not rated" at bounding box center [866, 174] width 39 height 11
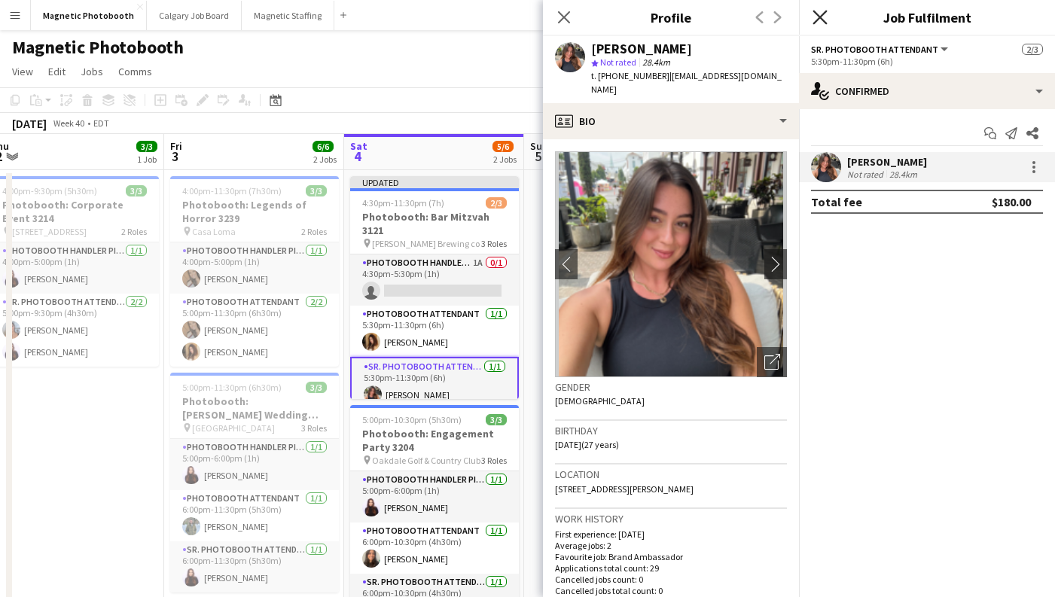
click at [818, 23] on icon "Close pop-in" at bounding box center [819, 17] width 14 height 14
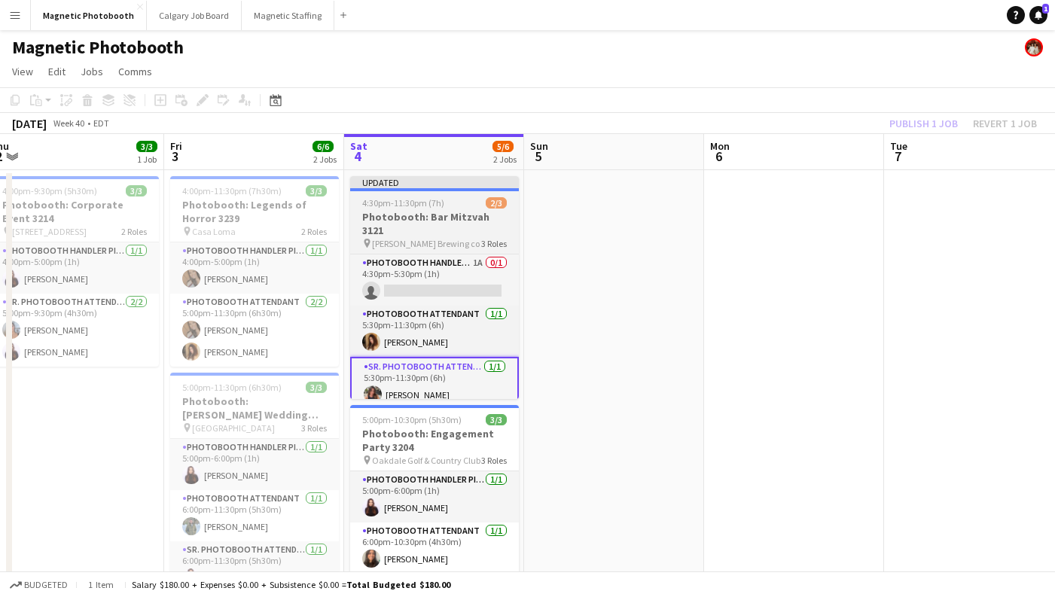
click at [436, 204] on span "4:30pm-11:30pm (7h)" at bounding box center [403, 202] width 82 height 11
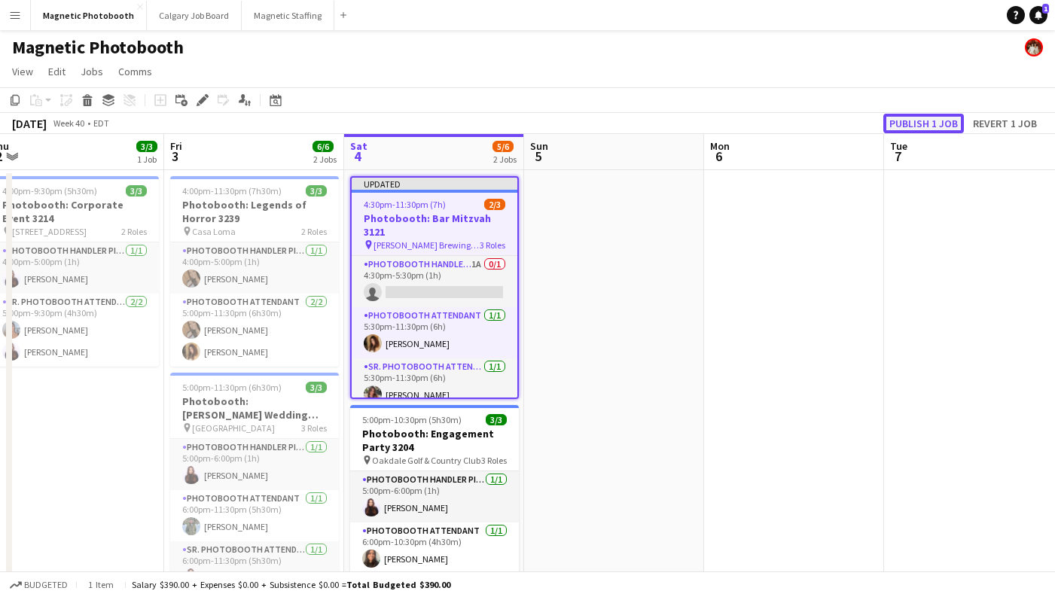
click at [914, 120] on button "Publish 1 job" at bounding box center [923, 124] width 81 height 20
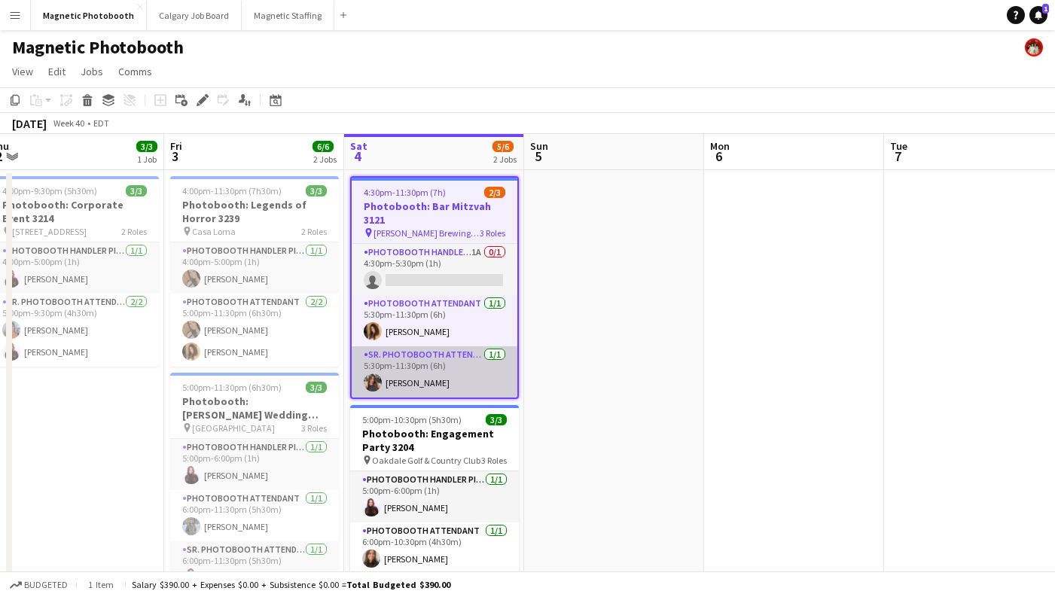
click at [431, 367] on app-card-role "Sr. Photobooth Attendant [DATE] 5:30pm-11:30pm (6h) [PERSON_NAME]" at bounding box center [435, 371] width 166 height 51
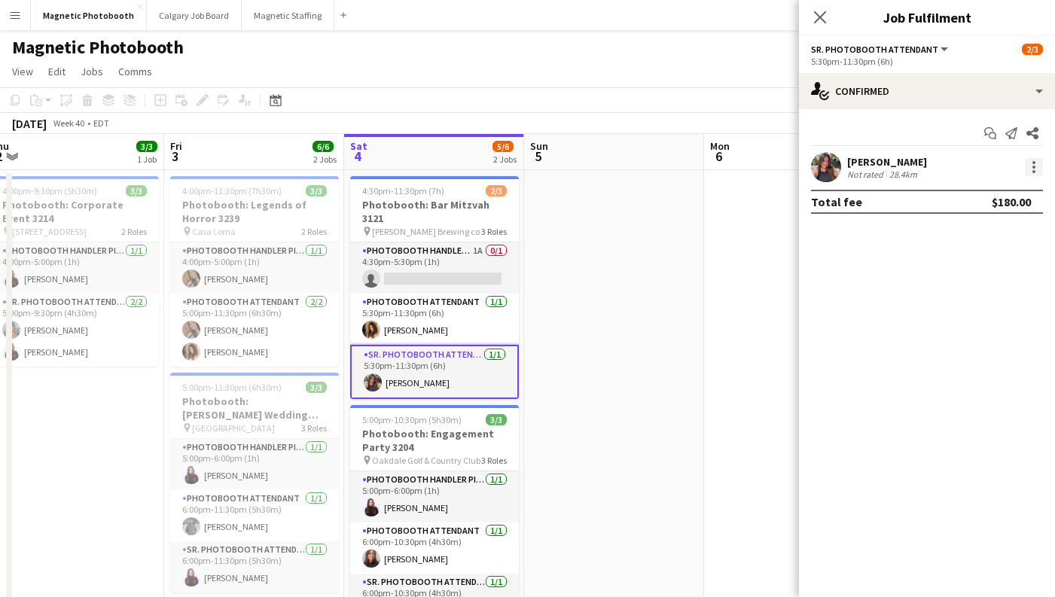
click at [1036, 166] on div at bounding box center [1034, 167] width 18 height 18
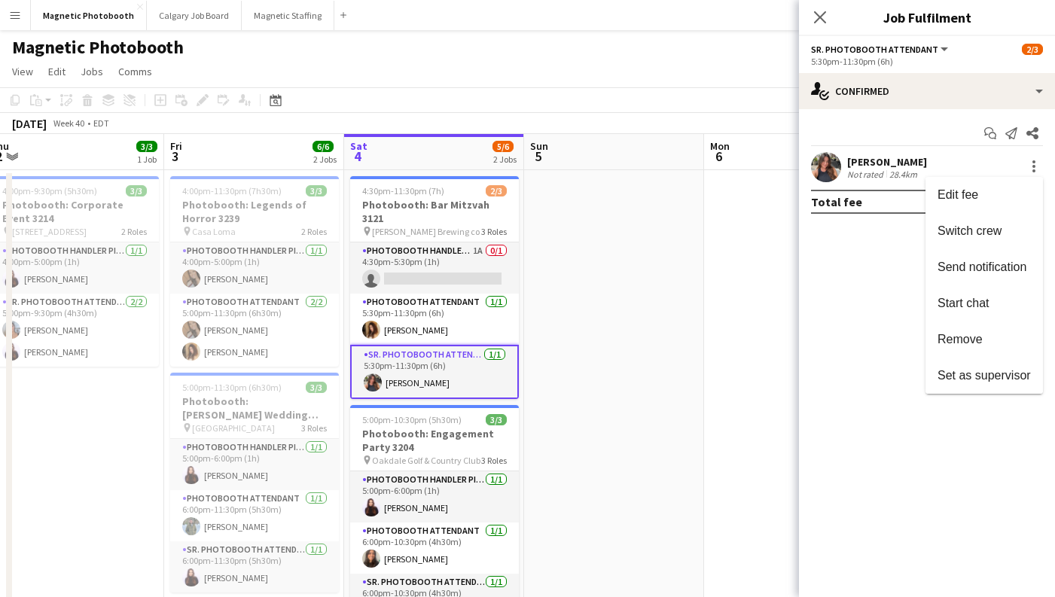
click at [964, 334] on span "Remove" at bounding box center [959, 339] width 45 height 13
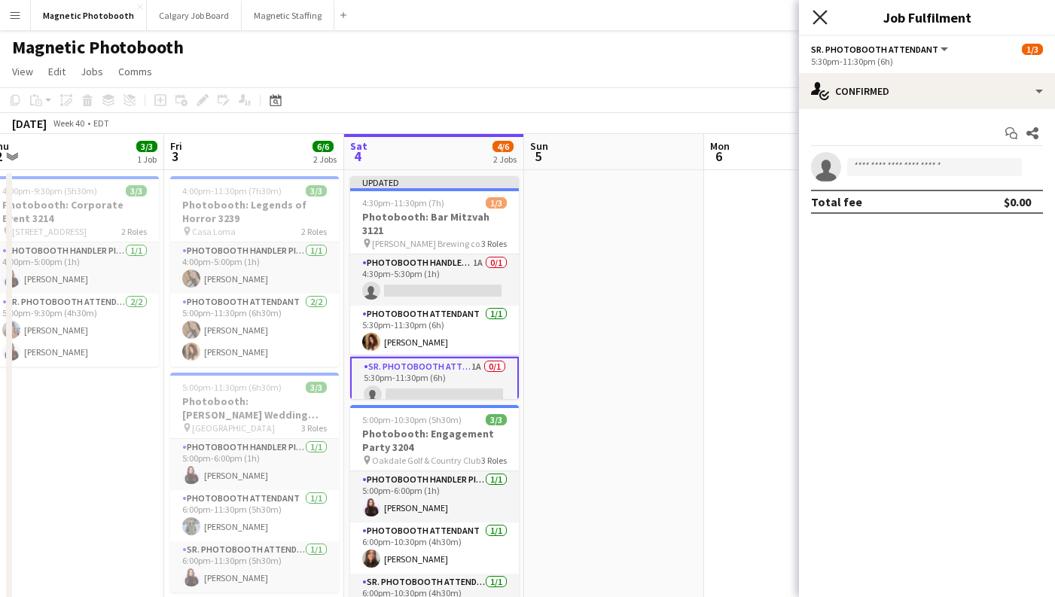
click at [821, 11] on icon "Close pop-in" at bounding box center [819, 17] width 14 height 14
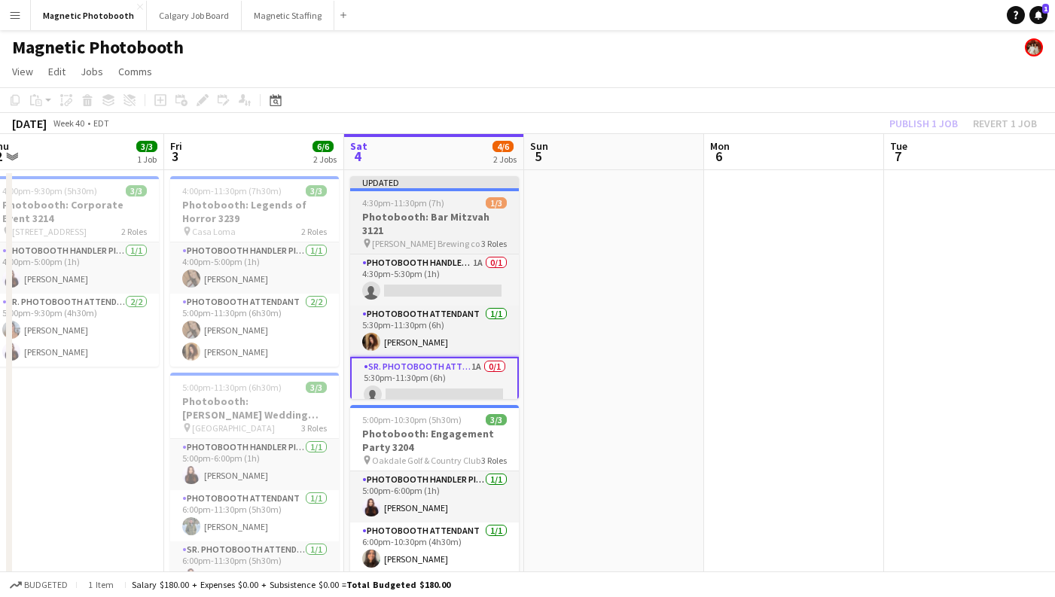
click at [482, 214] on h3 "Photobooth: Bar Mitzvah 3121" at bounding box center [434, 223] width 169 height 27
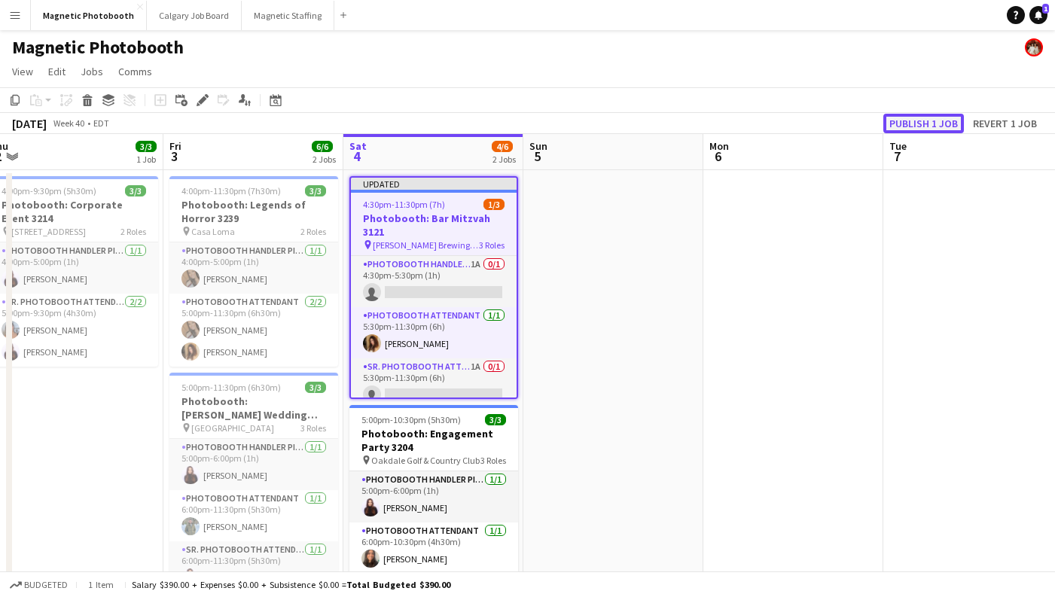
click at [926, 122] on button "Publish 1 job" at bounding box center [923, 124] width 81 height 20
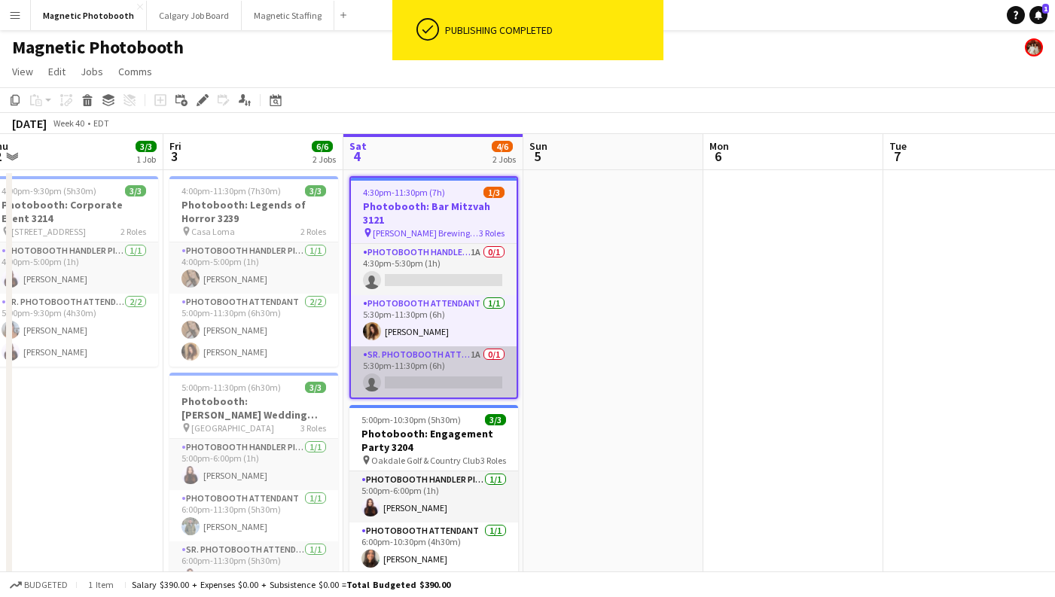
click at [463, 361] on app-card-role "Sr. Photobooth Attendant 1A 0/1 5:30pm-11:30pm (6h) single-neutral-actions" at bounding box center [434, 371] width 166 height 51
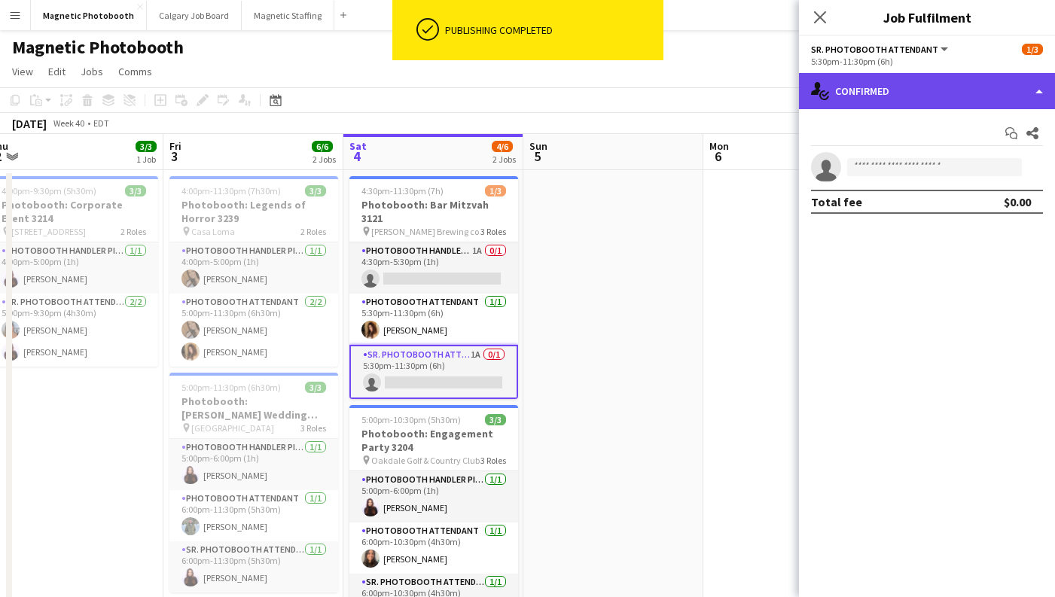
click at [915, 97] on div "single-neutral-actions-check-2 Confirmed" at bounding box center [927, 91] width 256 height 36
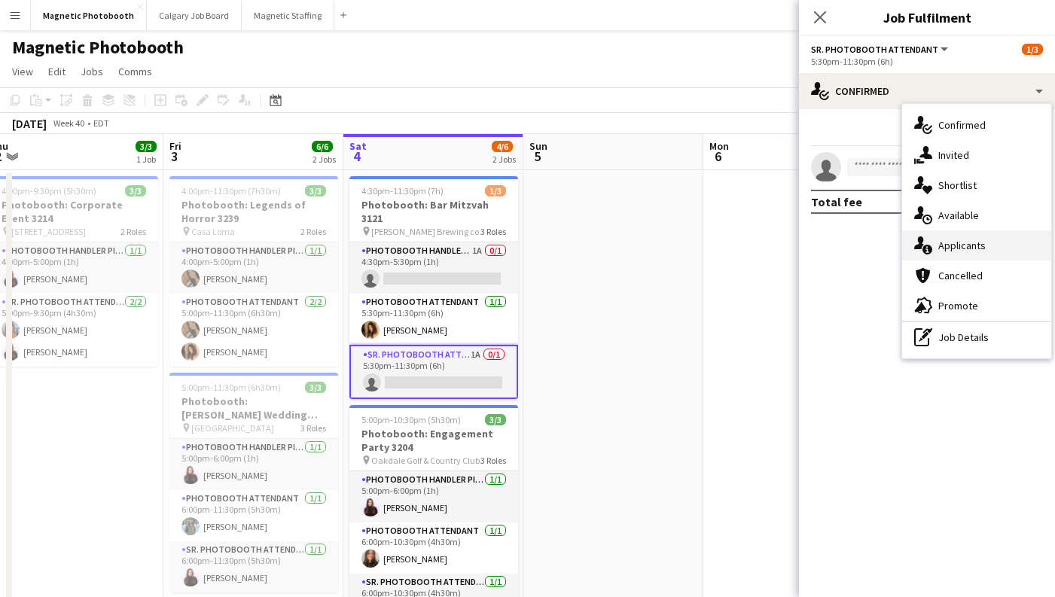
click at [979, 246] on span "Applicants" at bounding box center [961, 246] width 47 height 14
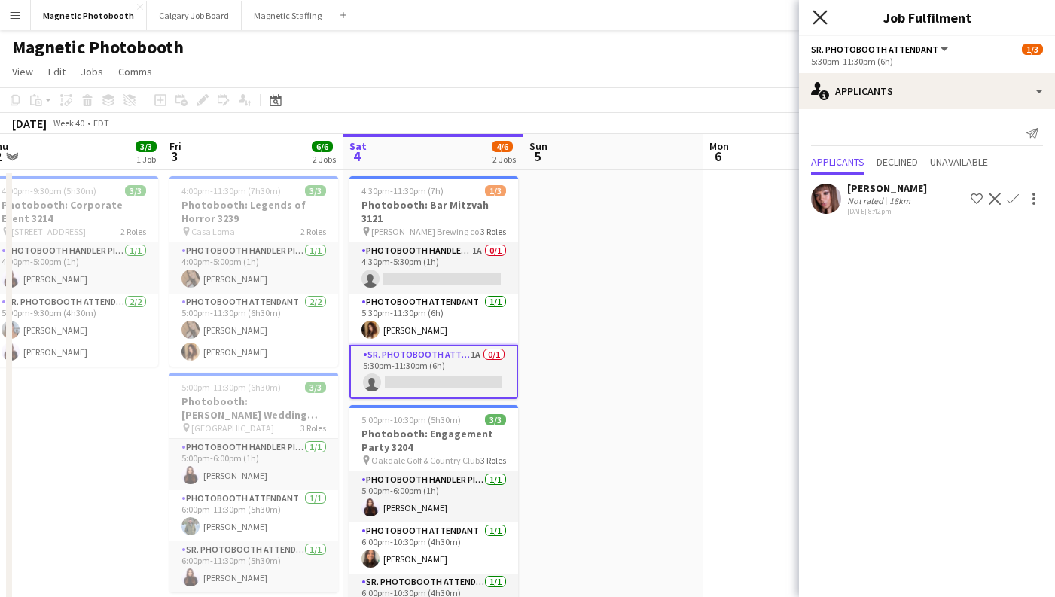
click at [821, 19] on icon "Close pop-in" at bounding box center [819, 17] width 14 height 14
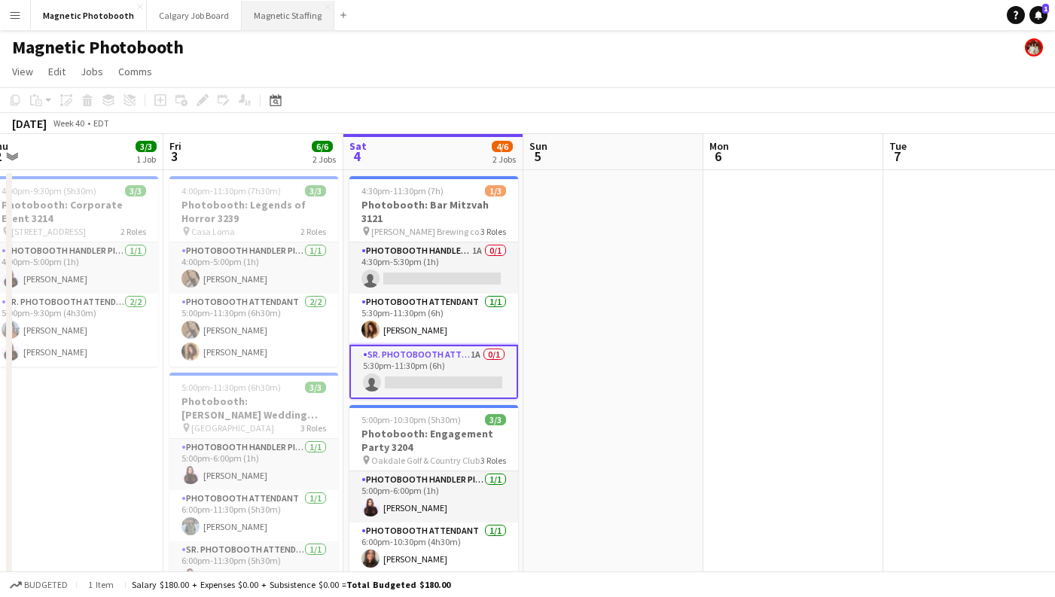
click at [299, 14] on button "Magnetic Staffing Close" at bounding box center [288, 15] width 93 height 29
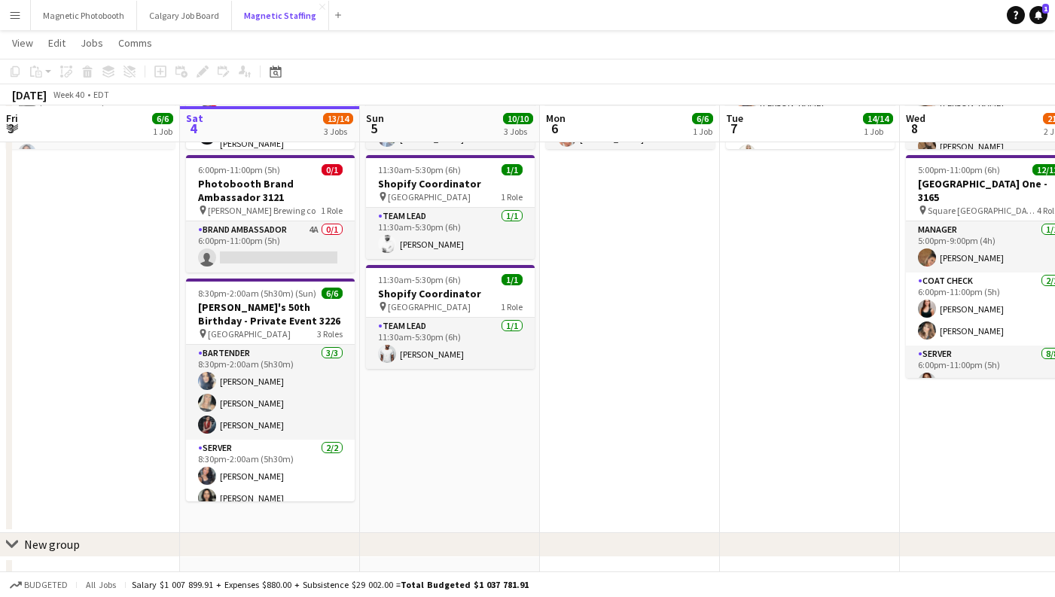
scroll to position [249, 0]
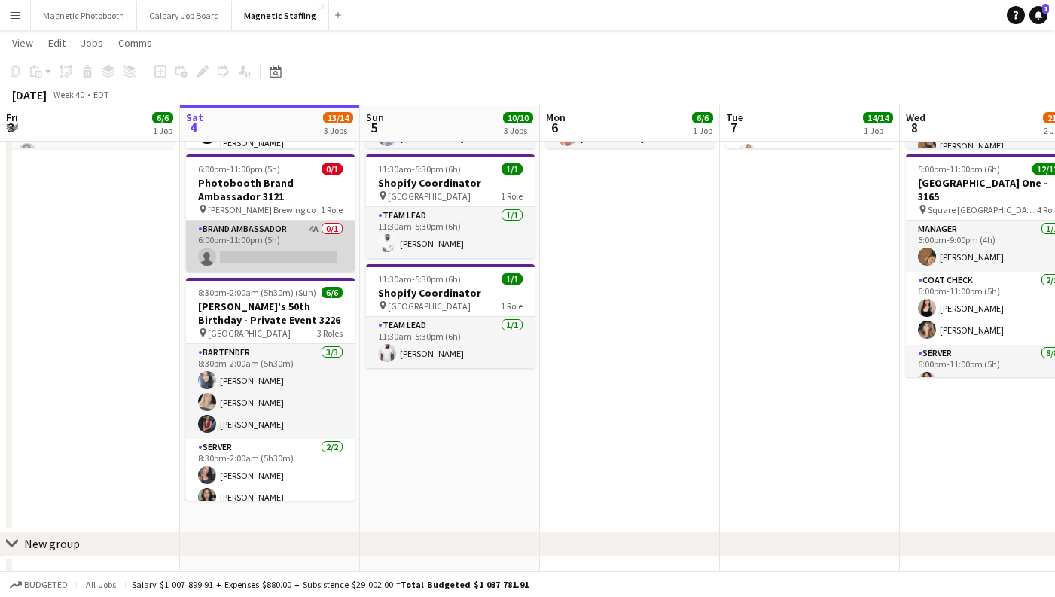
click at [291, 257] on app-card-role "Brand Ambassador 4A 0/1 6:00pm-11:00pm (5h) single-neutral-actions" at bounding box center [270, 246] width 169 height 51
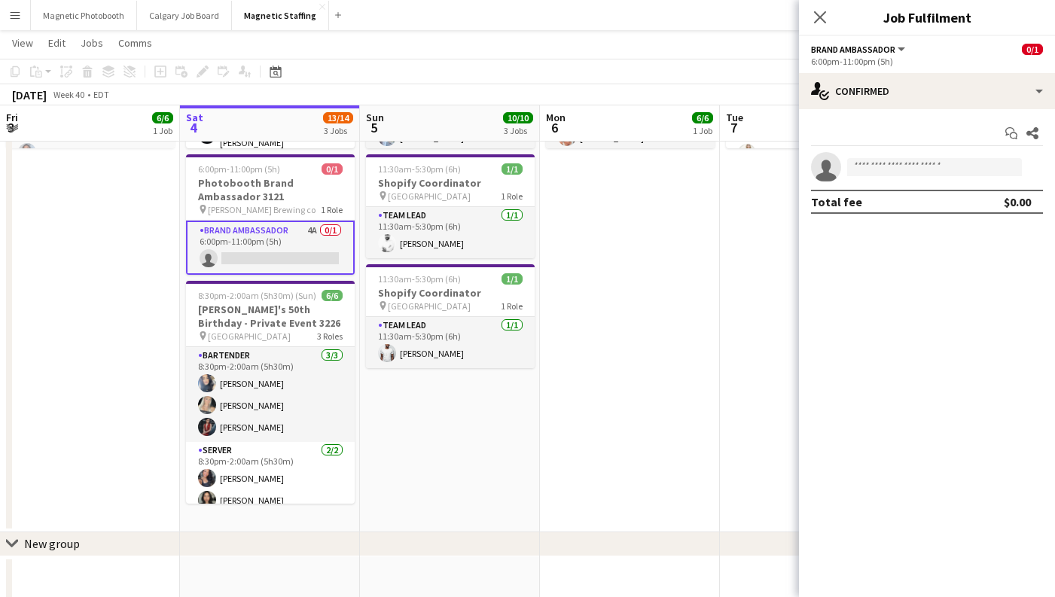
click at [900, 121] on div "Start chat Share" at bounding box center [927, 133] width 232 height 25
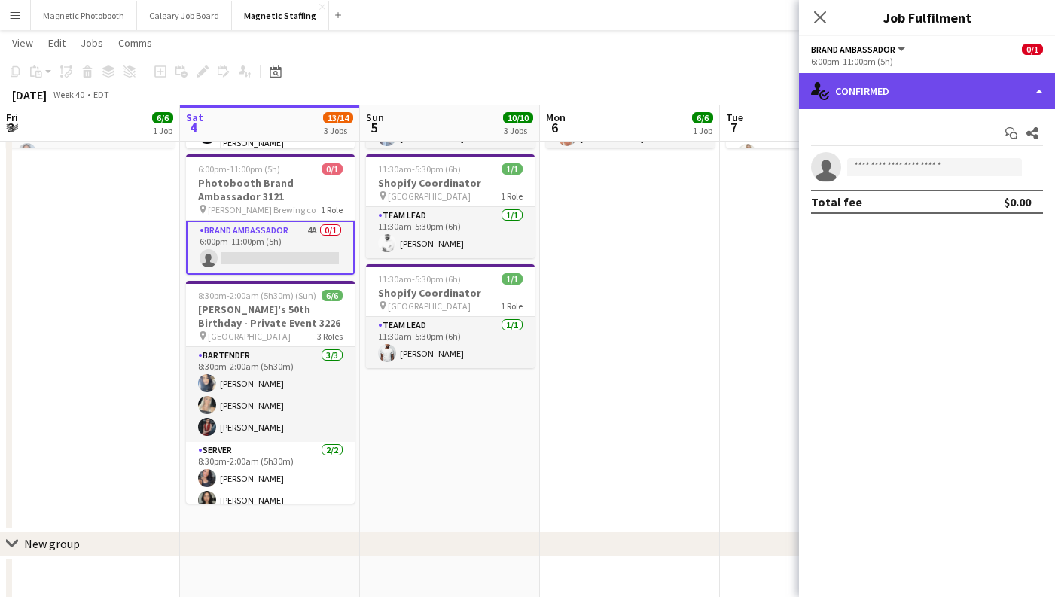
click at [888, 93] on div "single-neutral-actions-check-2 Confirmed" at bounding box center [927, 91] width 256 height 36
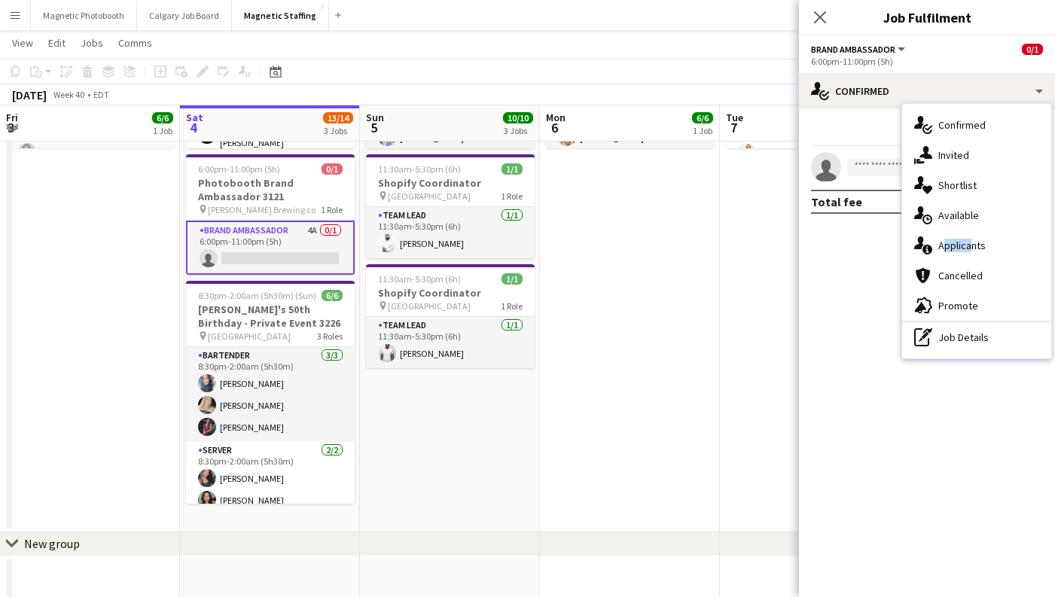
click at [967, 239] on div "single-neutral-actions-information Applicants" at bounding box center [976, 245] width 149 height 30
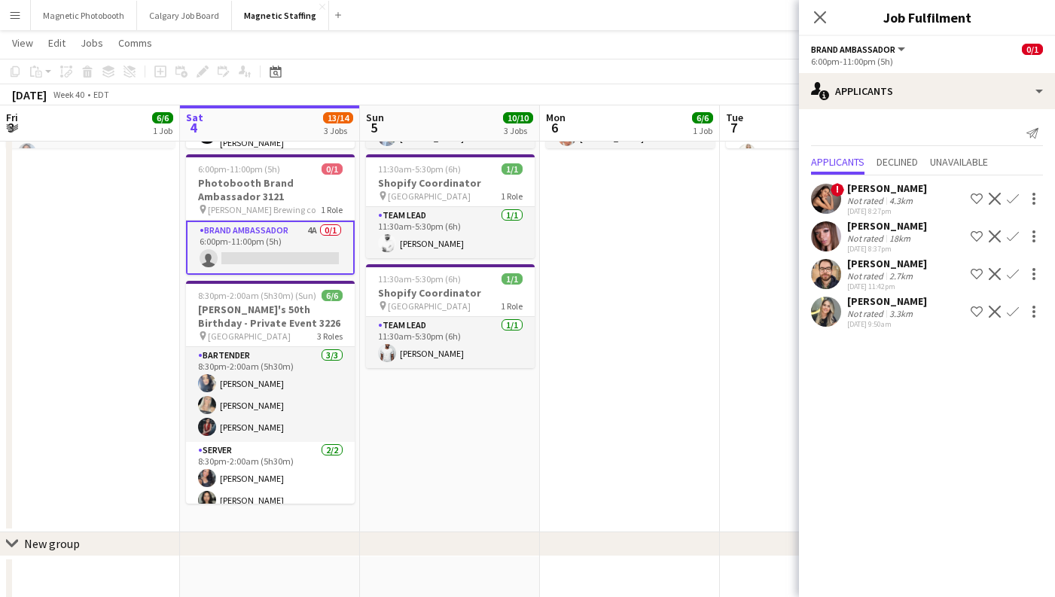
click at [867, 322] on div "[DATE] 9:50am" at bounding box center [887, 324] width 80 height 10
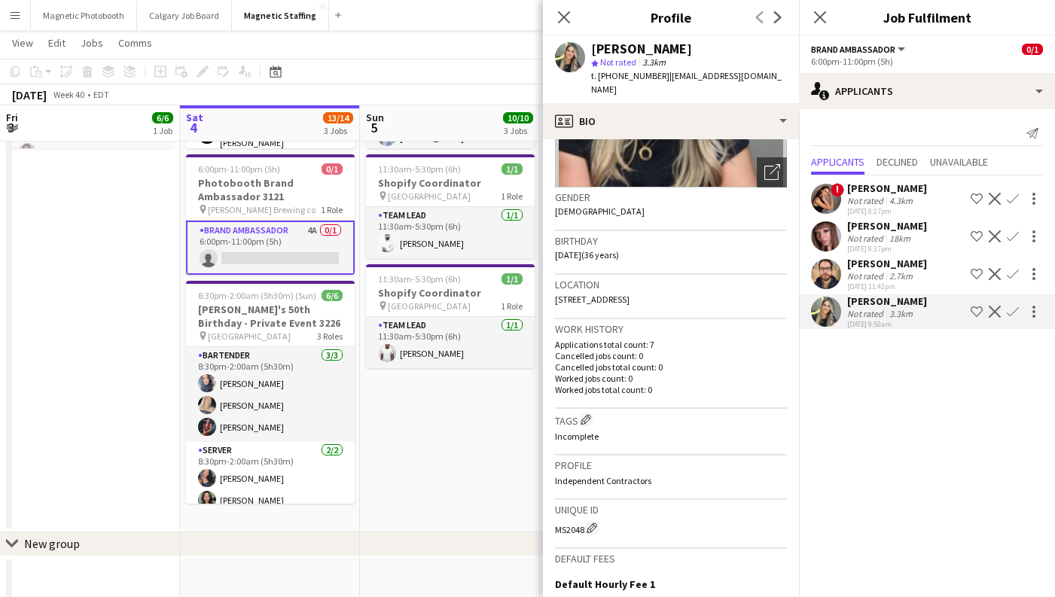
scroll to position [0, 0]
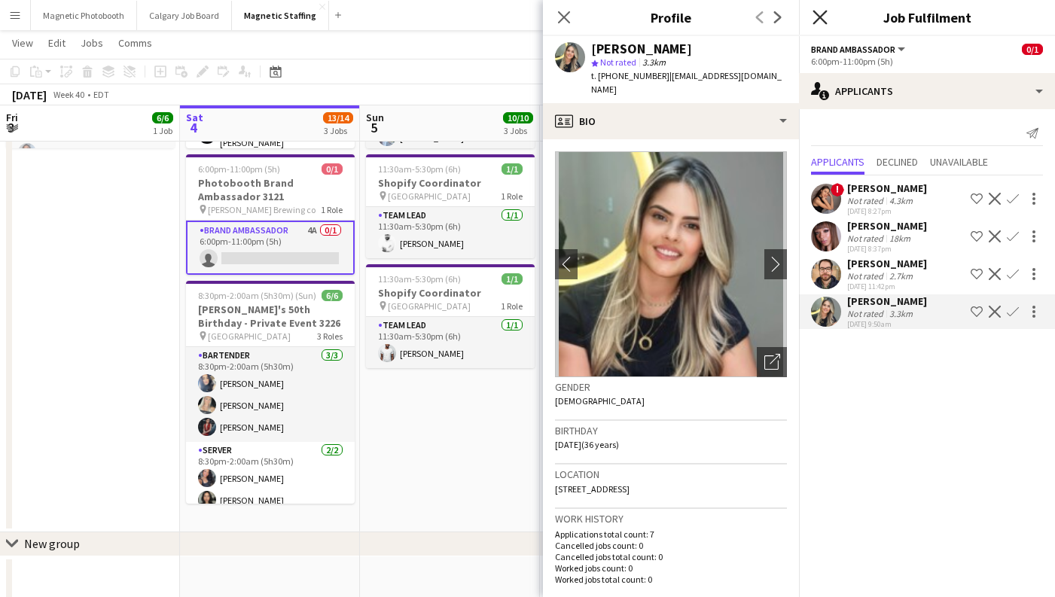
click at [818, 21] on icon "Close pop-in" at bounding box center [819, 17] width 14 height 14
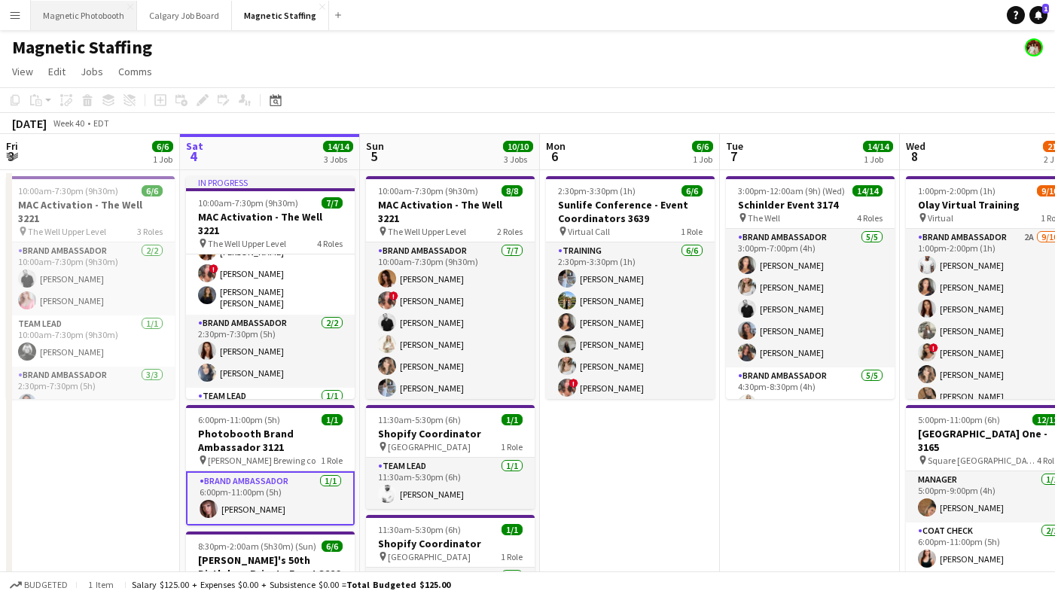
click at [102, 12] on button "Magnetic Photobooth Close" at bounding box center [84, 15] width 106 height 29
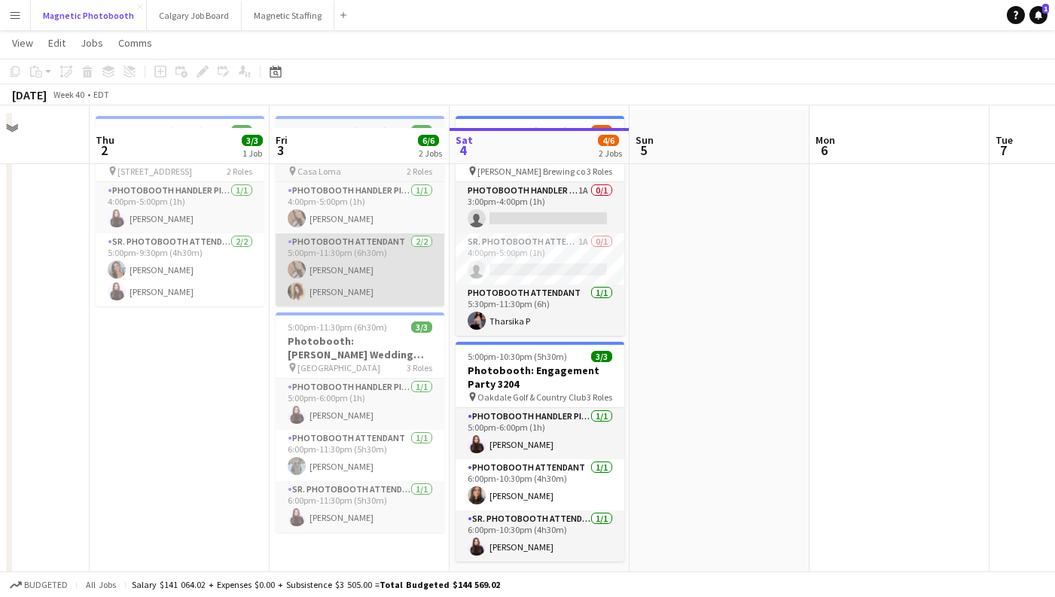
scroll to position [81, 0]
